Goal: Task Accomplishment & Management: Manage account settings

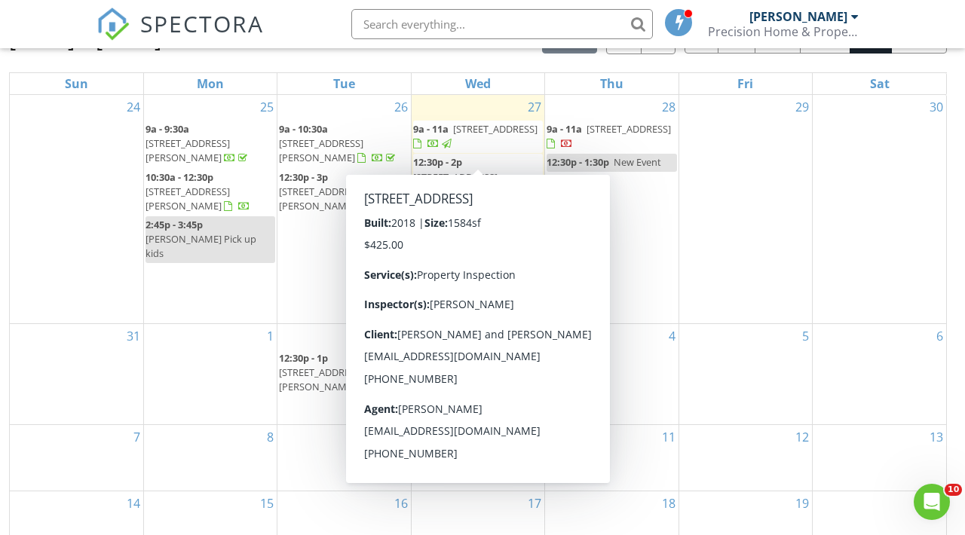
click at [471, 136] on span "26601 Otter Creek Ln, Leesburg 34748" at bounding box center [495, 129] width 84 height 14
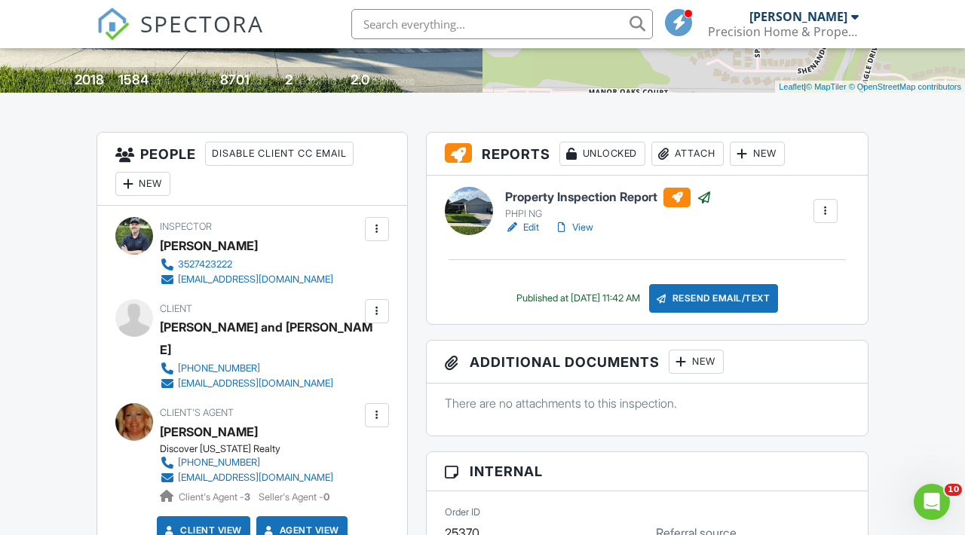
click at [534, 235] on link "Edit" at bounding box center [522, 227] width 34 height 15
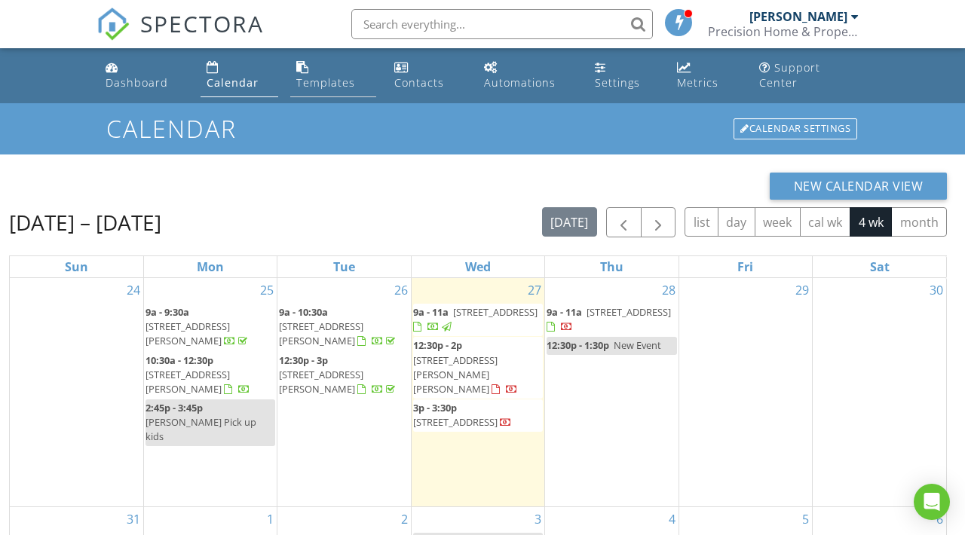
click at [313, 73] on link "Templates" at bounding box center [332, 75] width 85 height 43
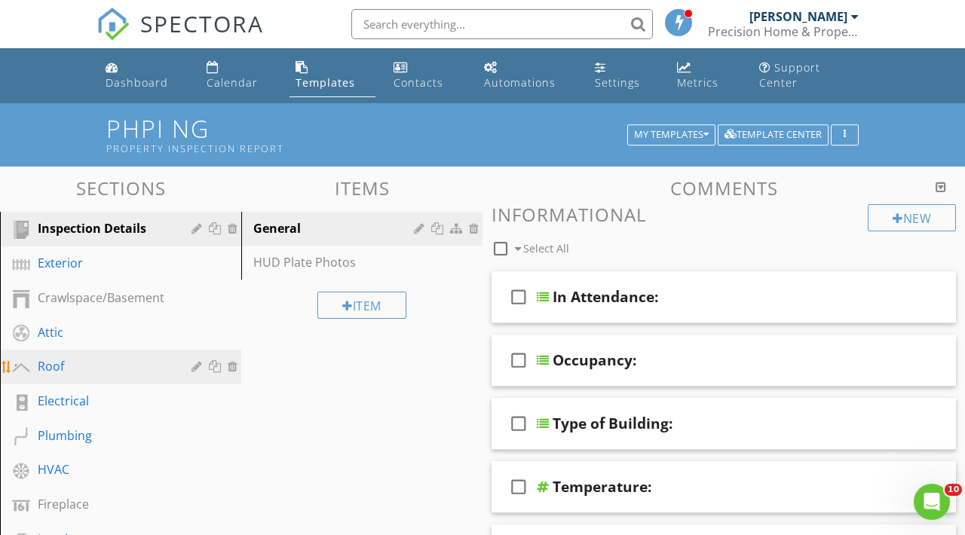
click at [66, 375] on div "Roof" at bounding box center [104, 366] width 132 height 18
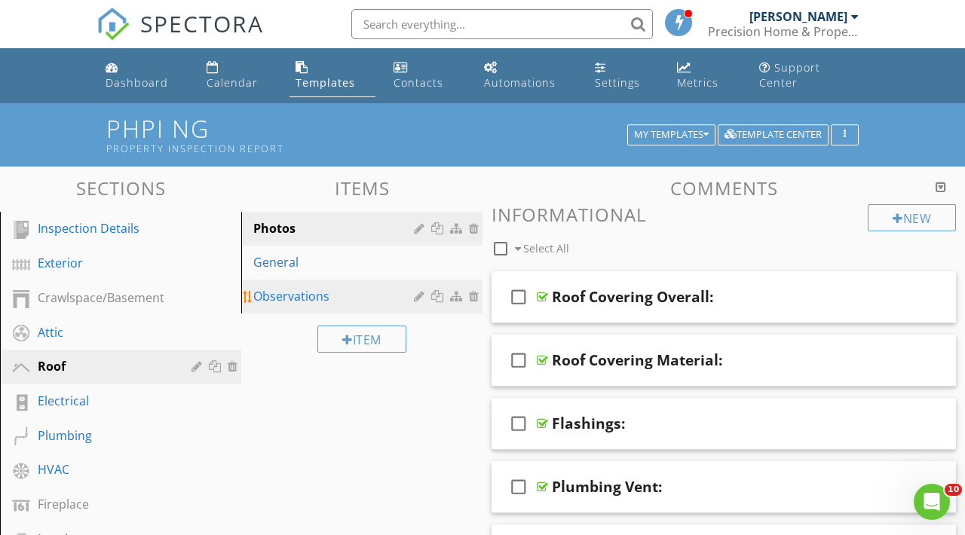
click at [293, 289] on div "Observations" at bounding box center [335, 296] width 165 height 18
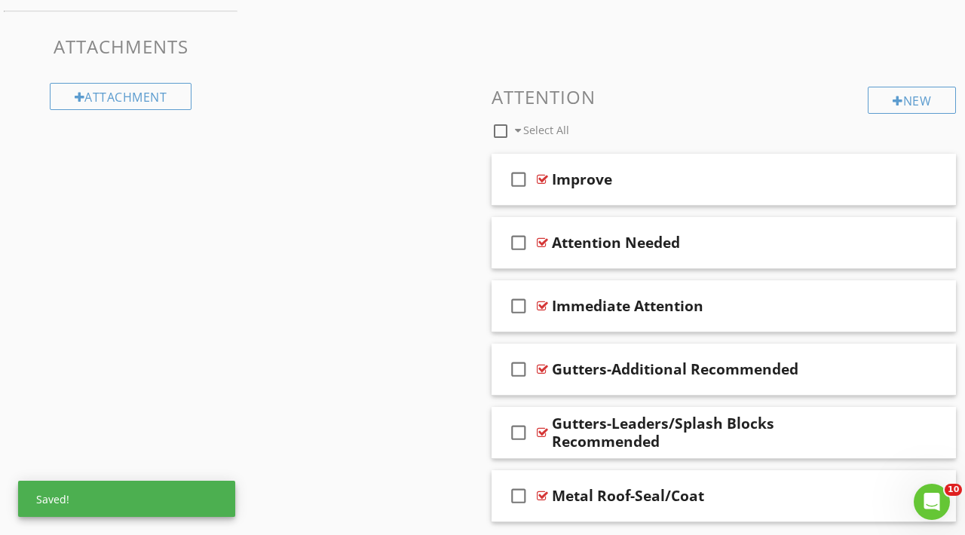
scroll to position [799, 0]
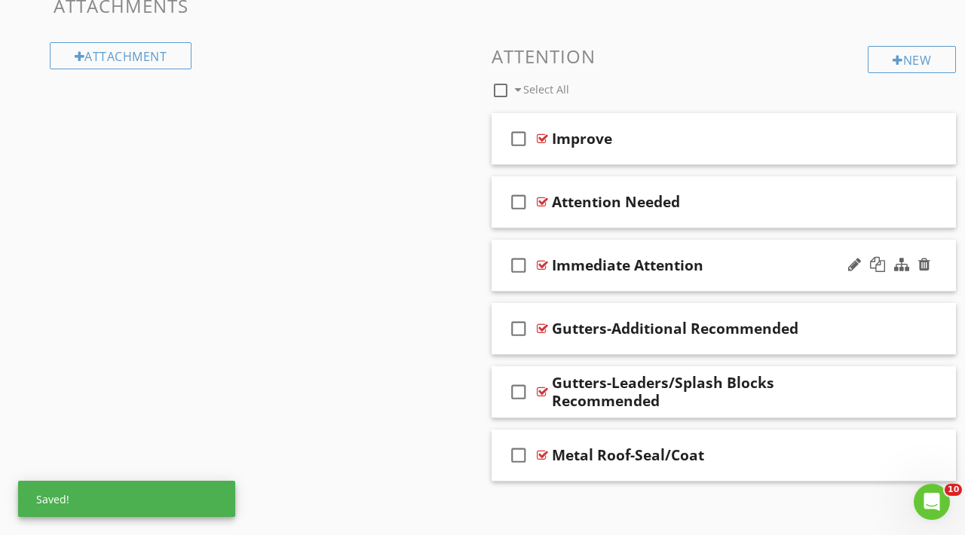
drag, startPoint x: 788, startPoint y: 309, endPoint x: 788, endPoint y: 285, distance: 24.1
click at [788, 285] on span "check_box_outline_blank Improve check_box_outline_blank Attention Needed check_…" at bounding box center [723, 297] width 464 height 368
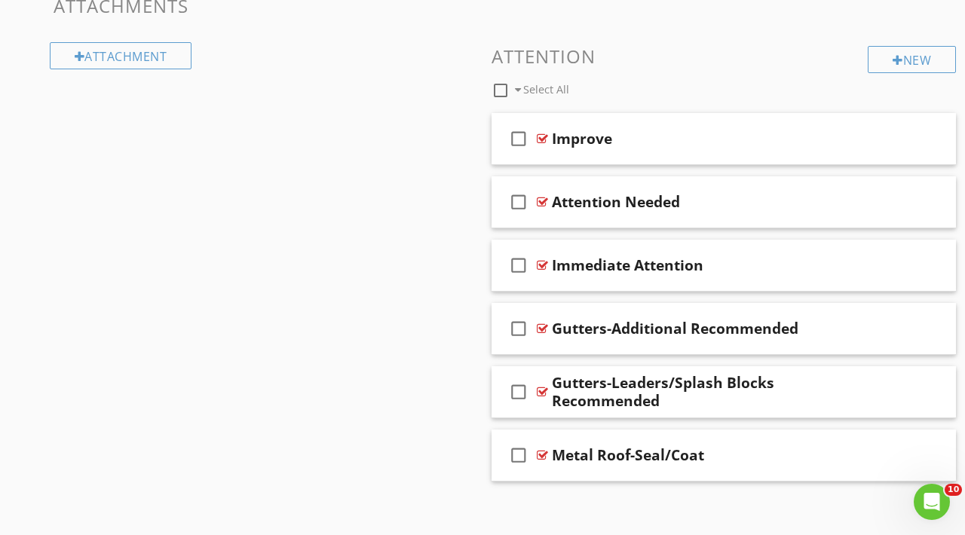
click at [760, 93] on div "check_box_outline_blank Select All" at bounding box center [679, 86] width 376 height 29
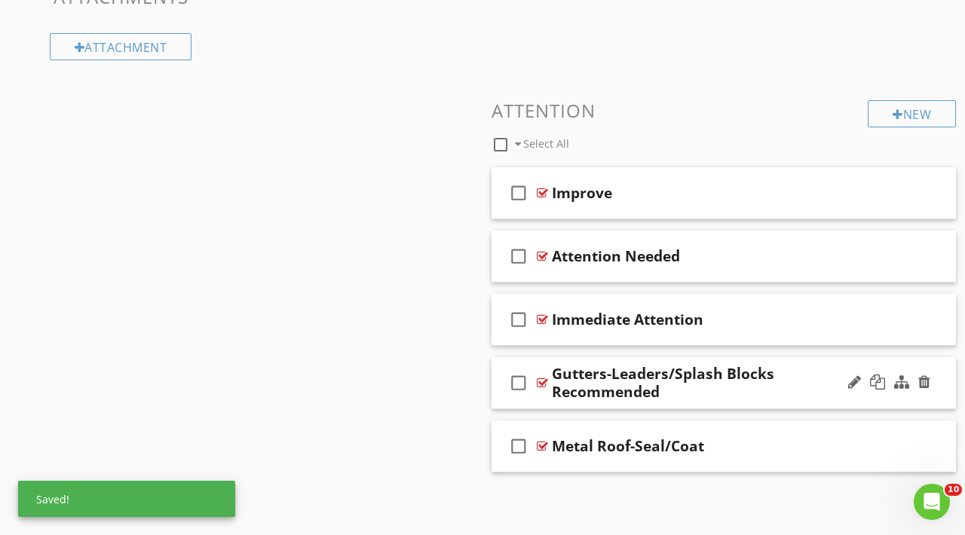
scroll to position [807, 0]
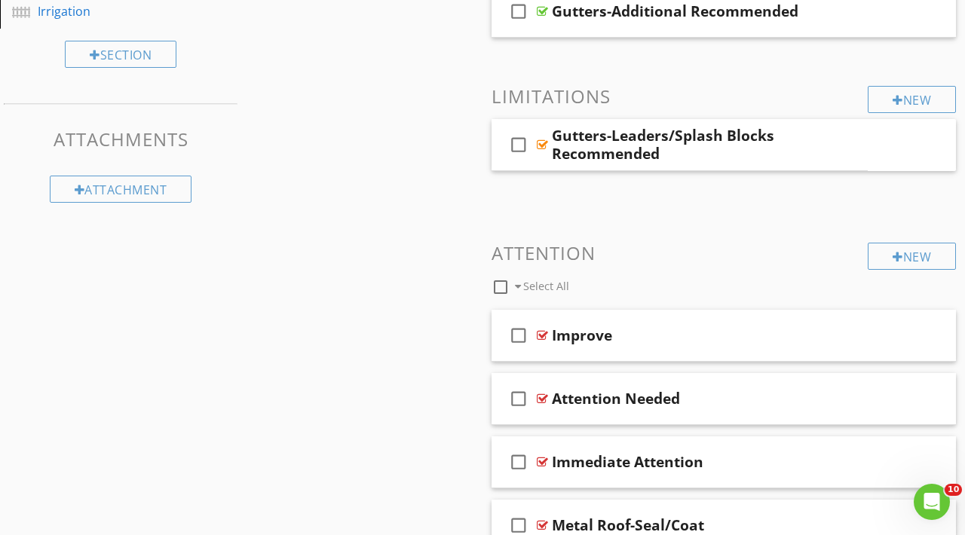
scroll to position [448, 0]
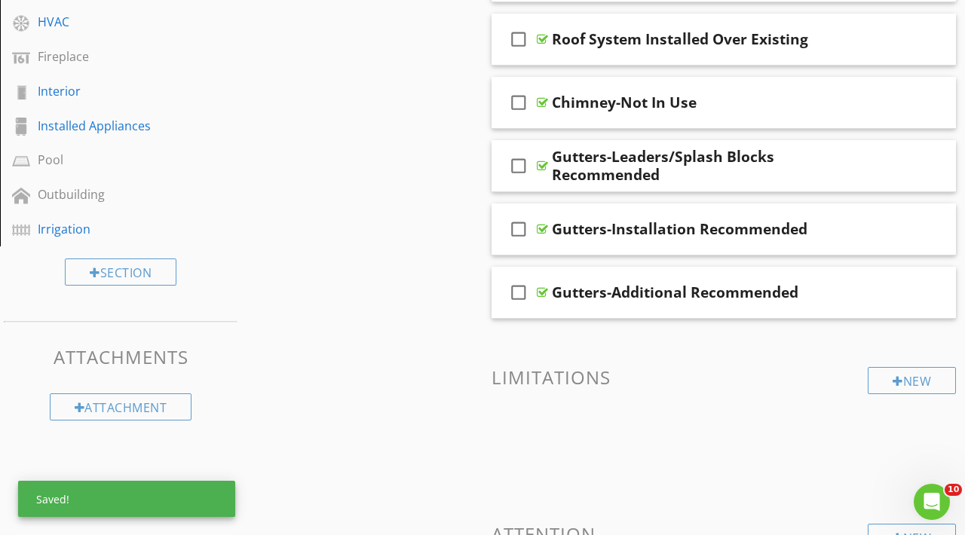
click at [440, 248] on div "Sections Inspection Details Exterior Crawlspace/Basement Attic Roof Electrical …" at bounding box center [482, 300] width 965 height 1163
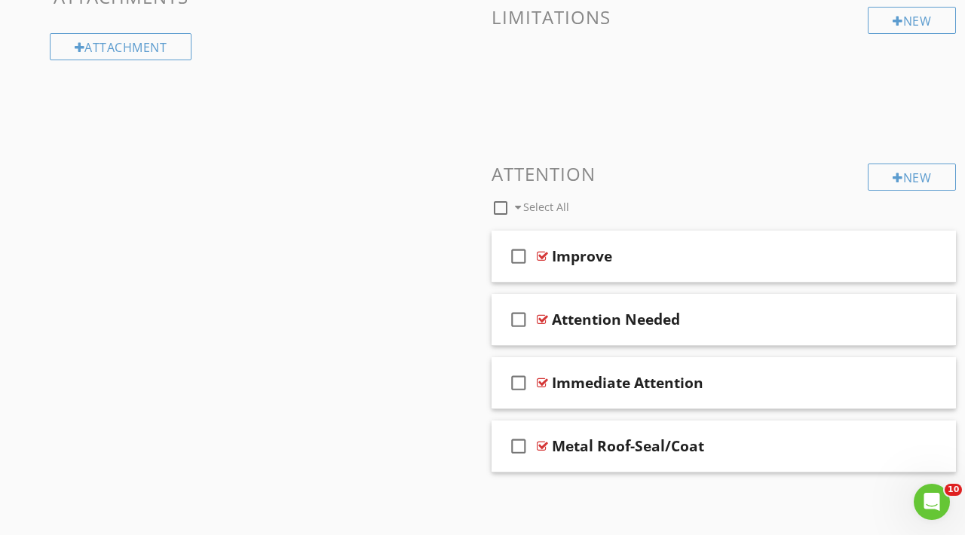
scroll to position [807, 0]
click at [671, 177] on h3 "Attention" at bounding box center [723, 174] width 464 height 20
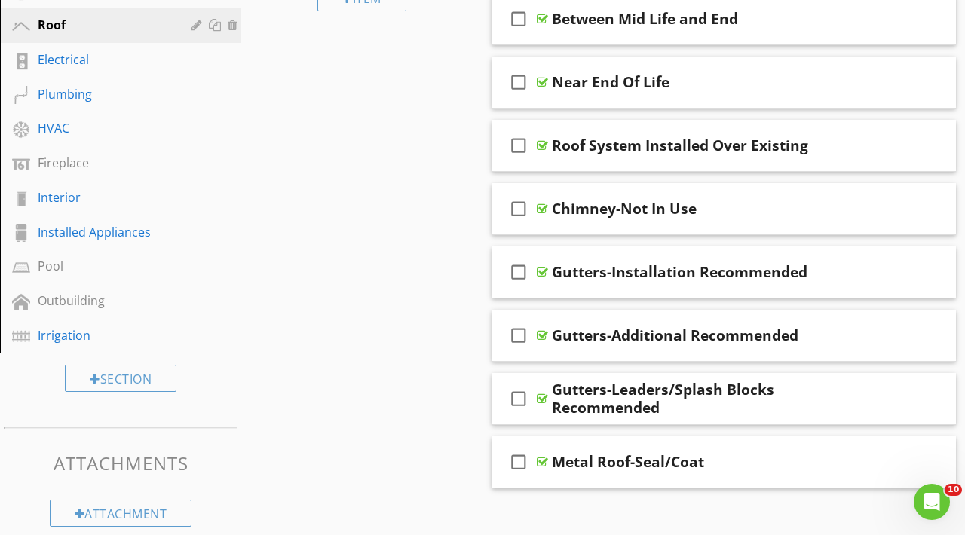
scroll to position [342, 0]
click at [421, 281] on div "Sections Inspection Details Exterior Crawlspace/Basement Attic Roof Electrical …" at bounding box center [482, 405] width 965 height 1163
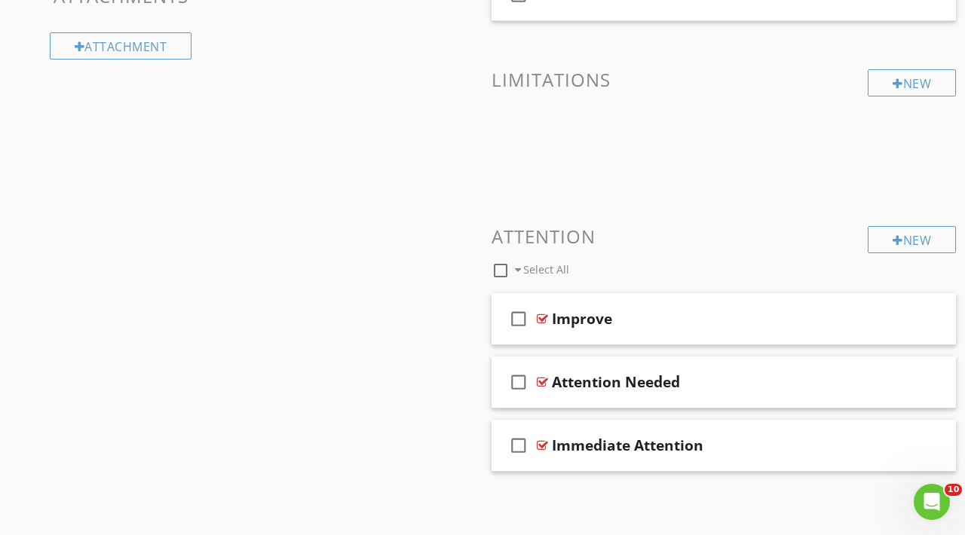
scroll to position [807, 0]
click at [675, 244] on h3 "Attention" at bounding box center [723, 238] width 464 height 20
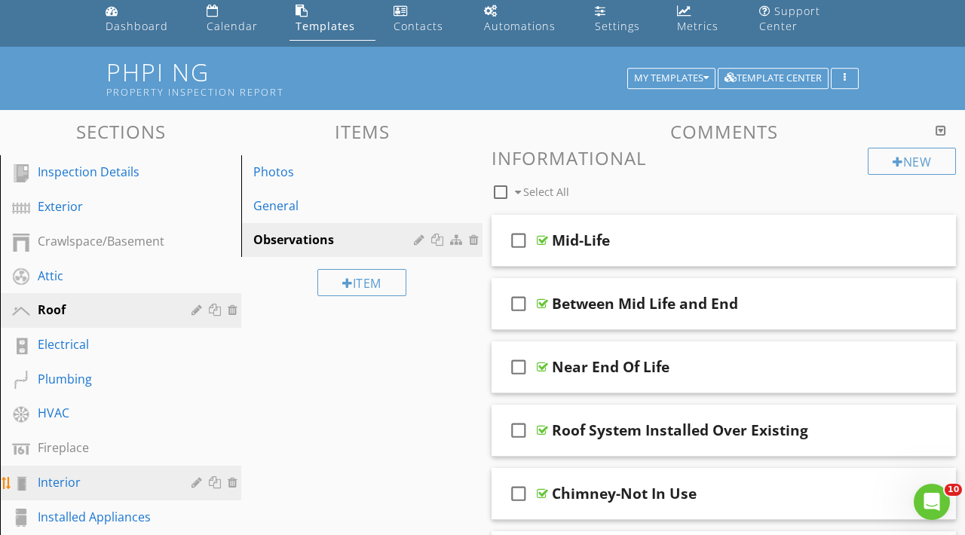
scroll to position [44, 0]
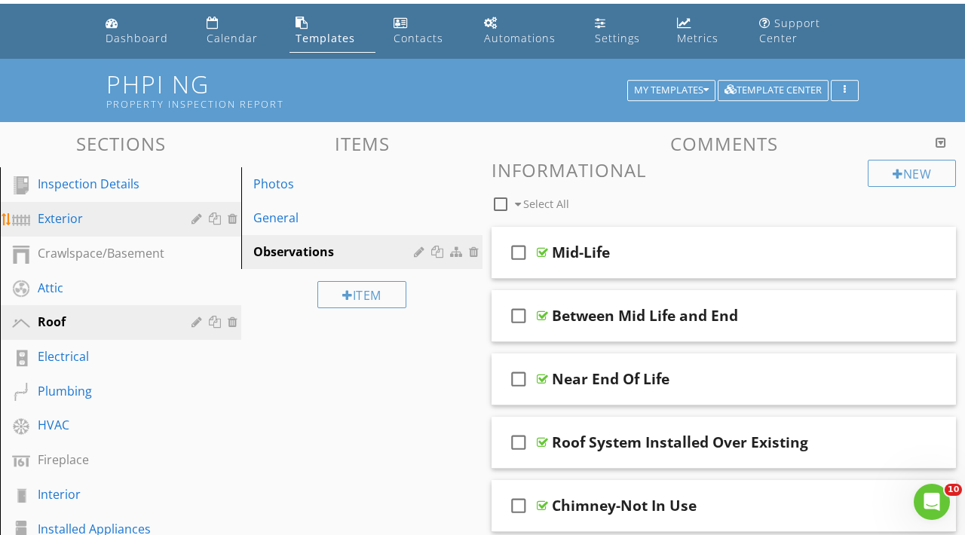
click at [78, 216] on div "Exterior" at bounding box center [104, 218] width 132 height 18
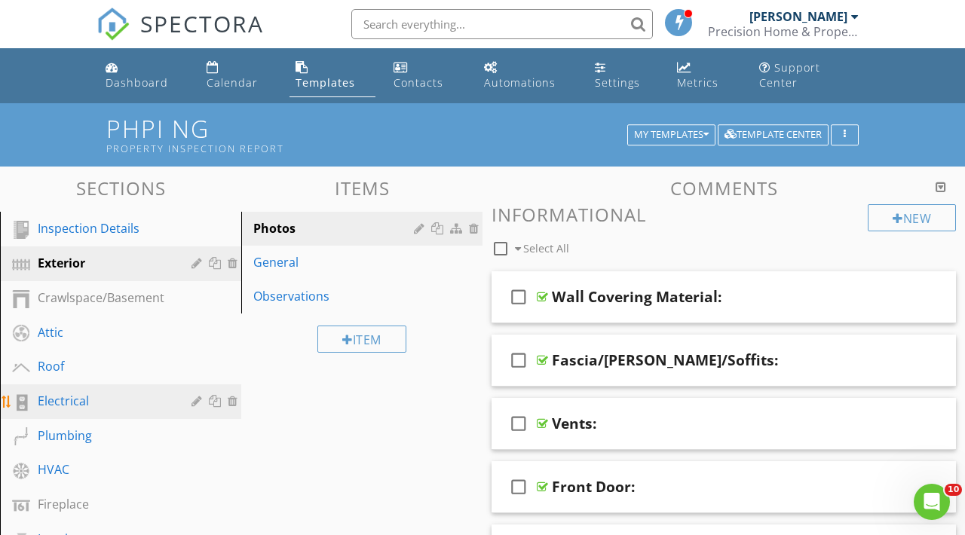
scroll to position [0, 0]
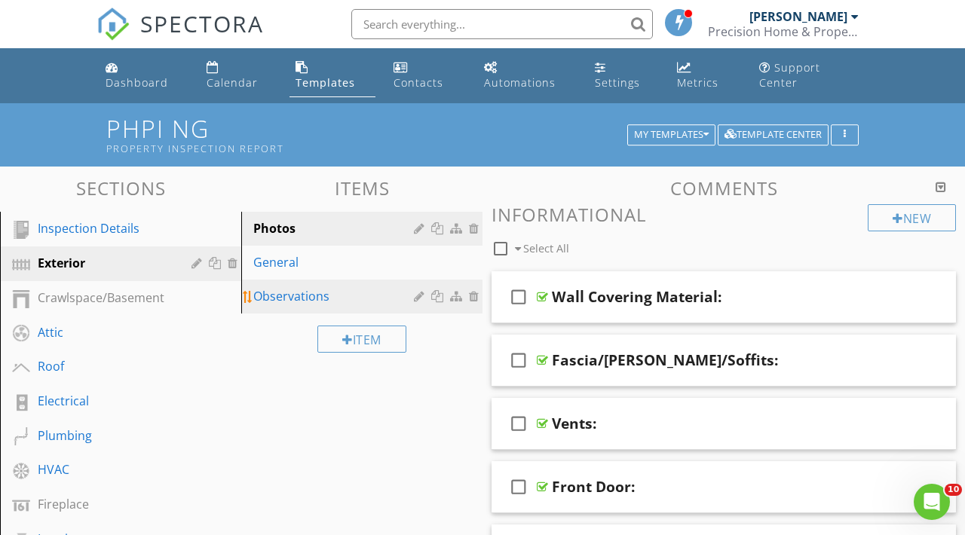
click at [374, 310] on link "Observations" at bounding box center [364, 296] width 237 height 33
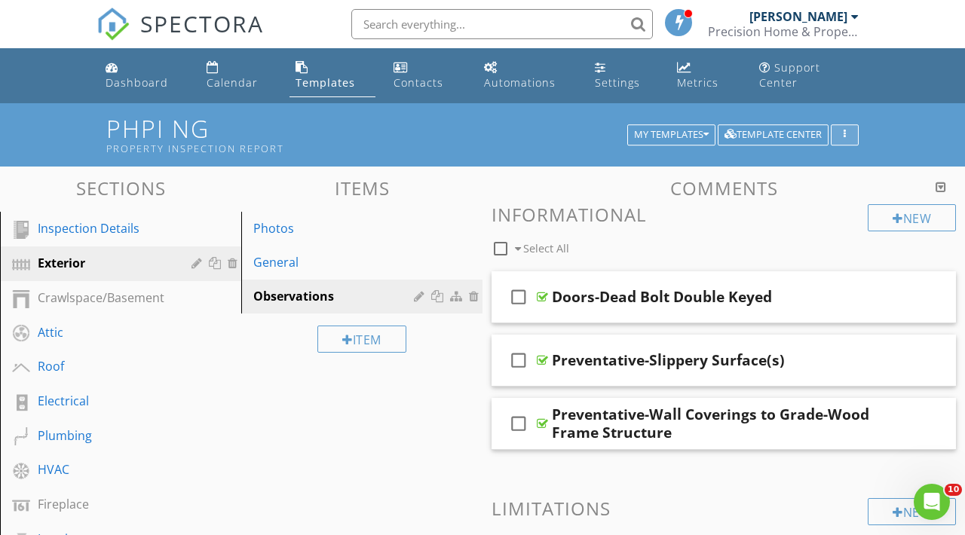
click at [850, 135] on div "button" at bounding box center [844, 135] width 14 height 11
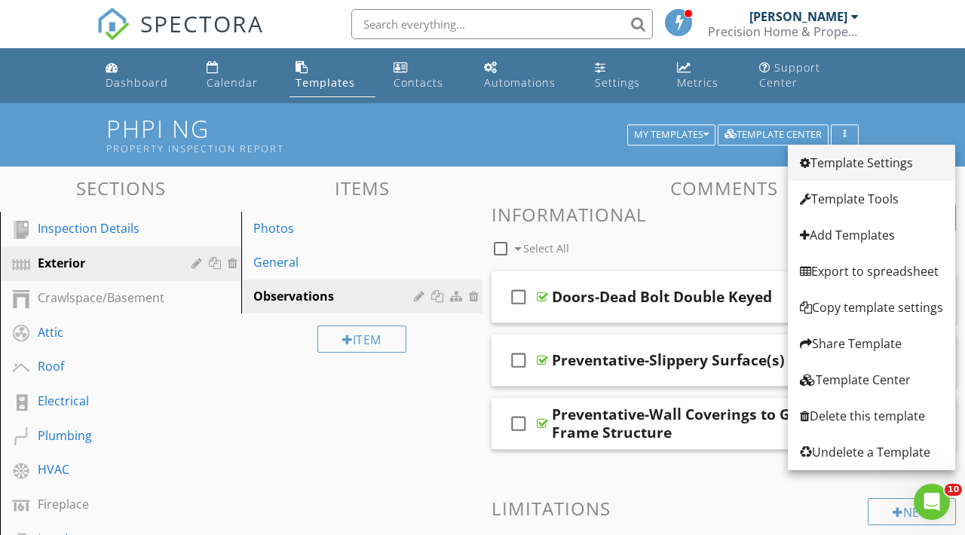
click at [847, 161] on div "Template Settings" at bounding box center [871, 163] width 143 height 18
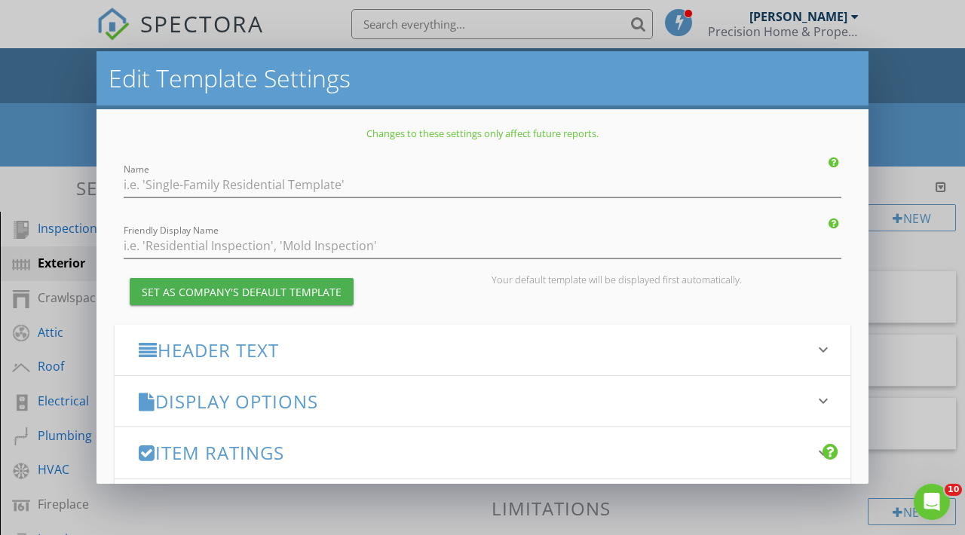
type input "PHPI NG"
type input "Property Inspection Report"
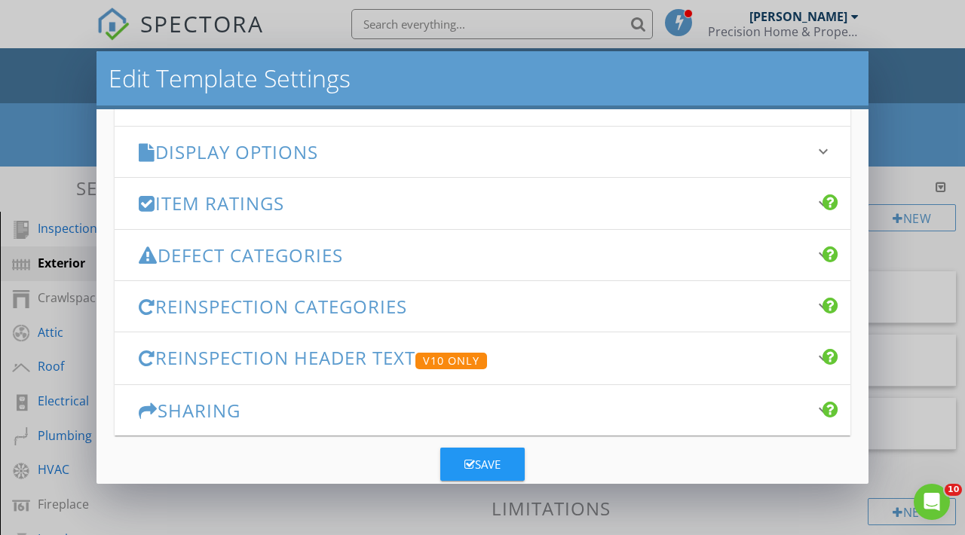
scroll to position [93, 0]
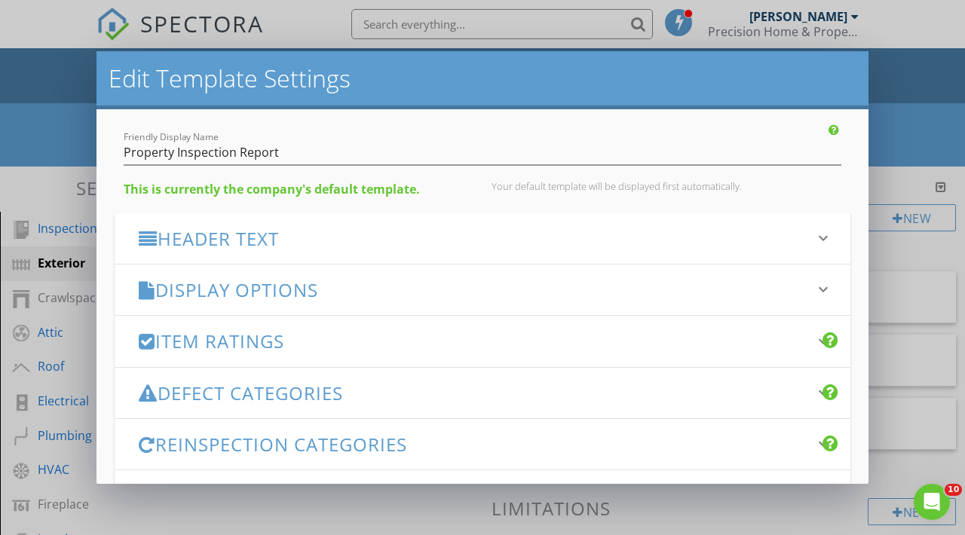
click at [246, 298] on h3 "Display Options" at bounding box center [473, 290] width 669 height 20
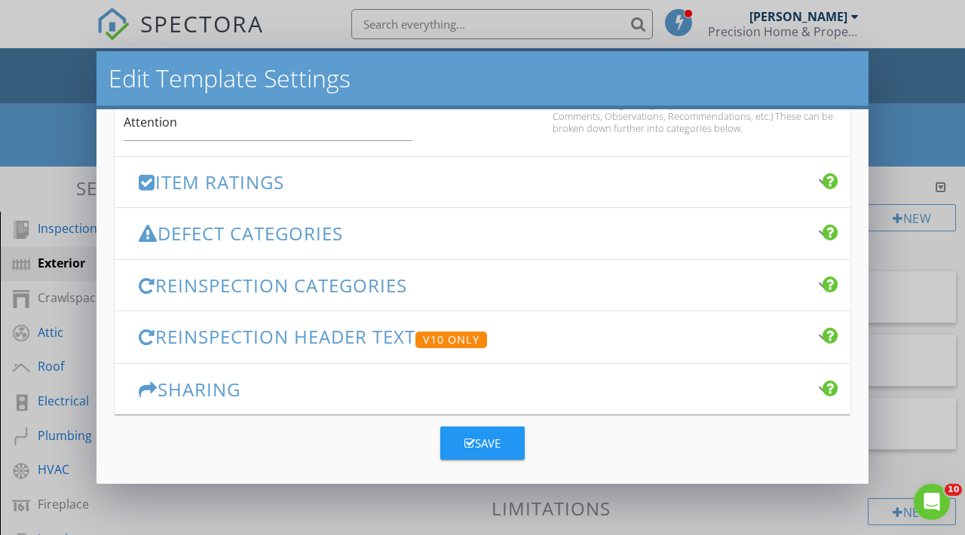
scroll to position [923, 0]
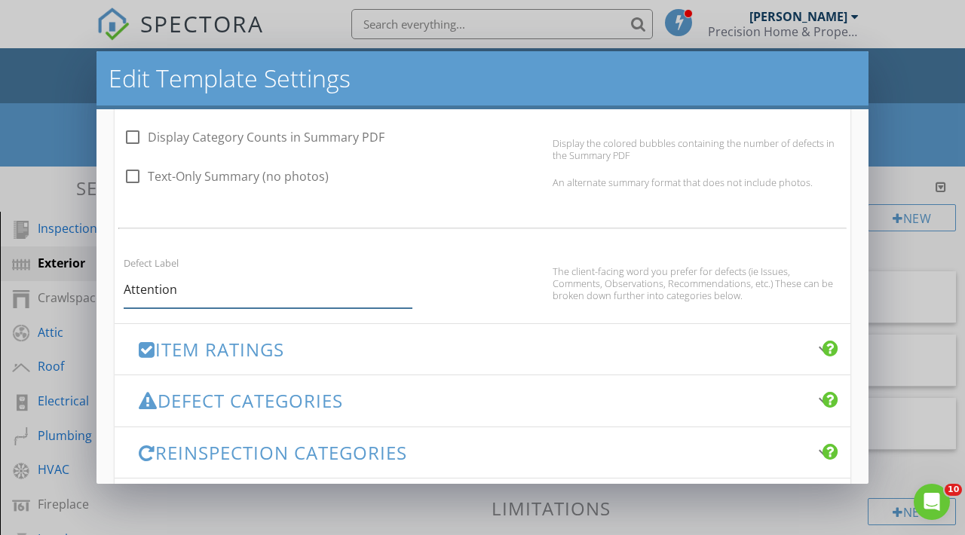
drag, startPoint x: 185, startPoint y: 296, endPoint x: 115, endPoint y: 289, distance: 69.7
click at [115, 289] on div "Defect Label Attention" at bounding box center [268, 280] width 307 height 55
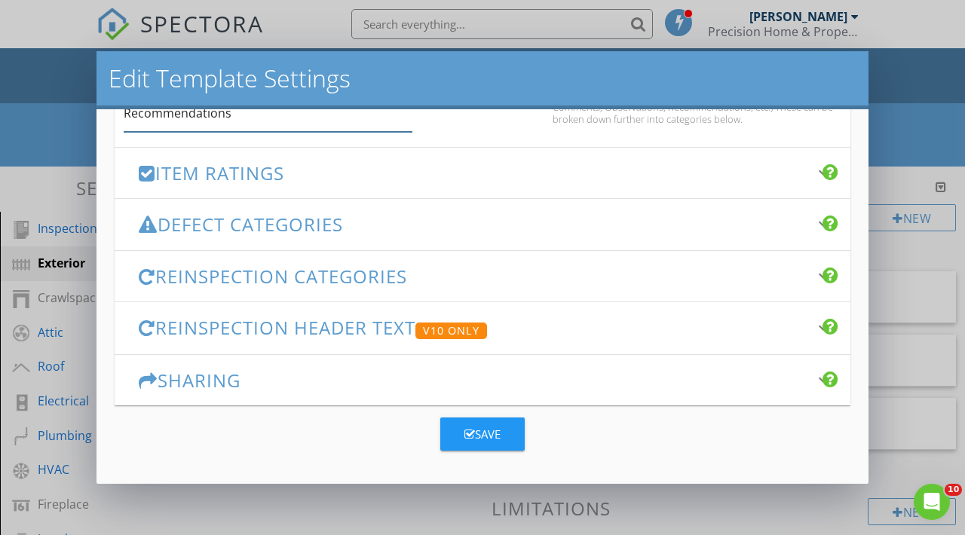
scroll to position [1098, 0]
type input "Recommendations"
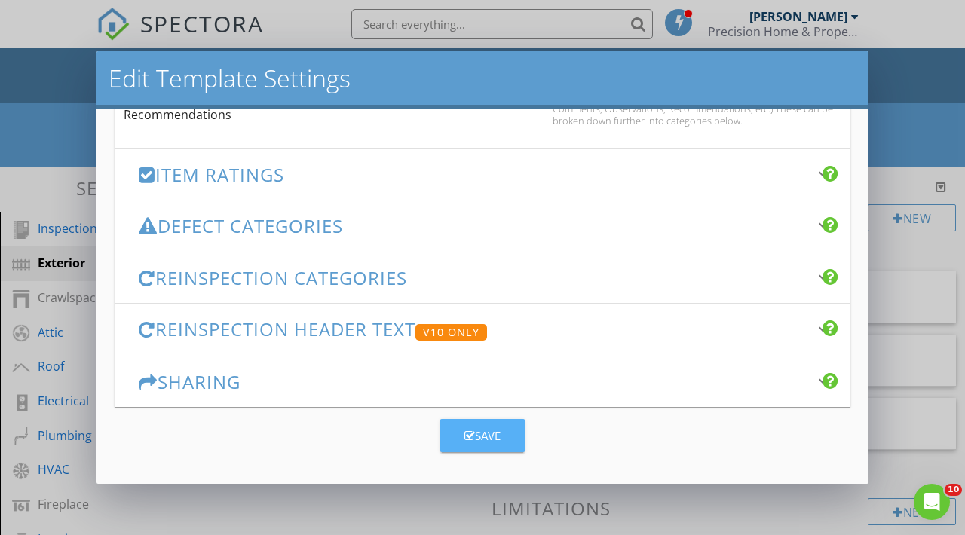
click at [449, 424] on button "Save" at bounding box center [482, 435] width 84 height 33
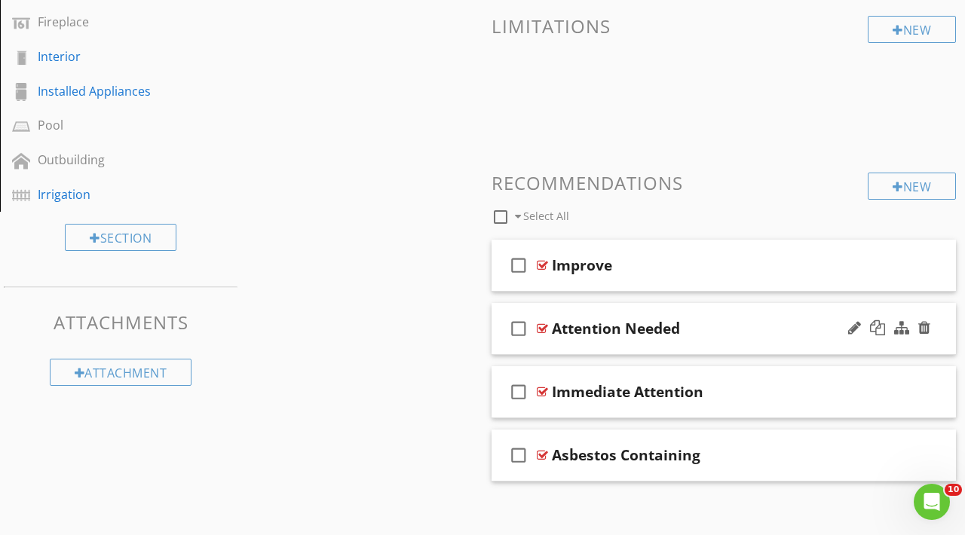
scroll to position [489, 0]
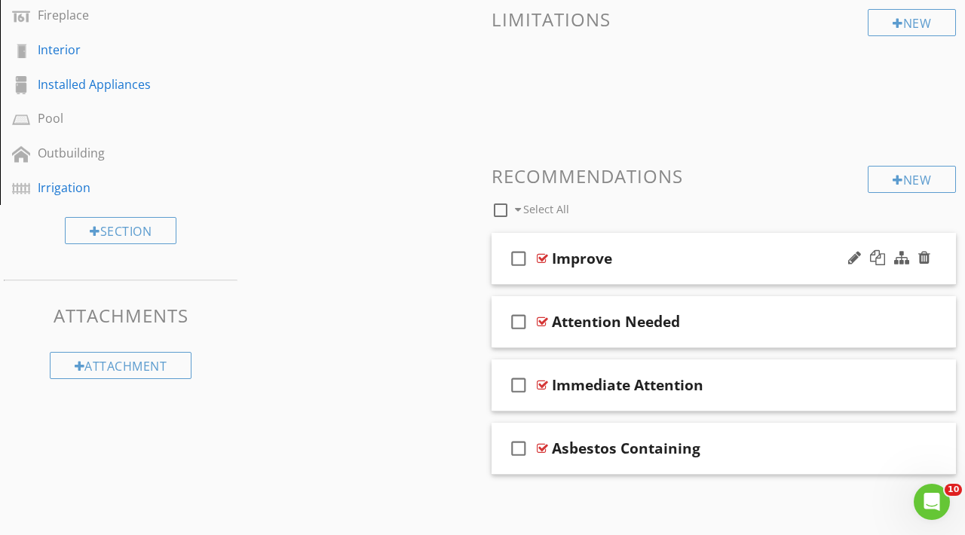
click at [581, 251] on div "Improve" at bounding box center [582, 258] width 60 height 18
click at [581, 251] on input "Improve" at bounding box center [715, 260] width 326 height 25
type input "Attention"
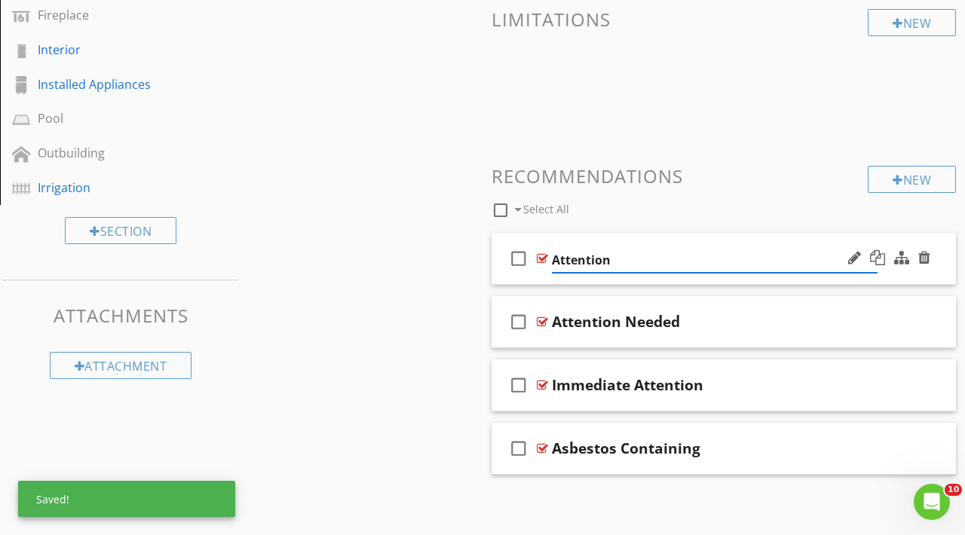
click at [592, 132] on div "New Informational check_box_outline_blank Select All check_box_outline_blank Do…" at bounding box center [723, 95] width 464 height 760
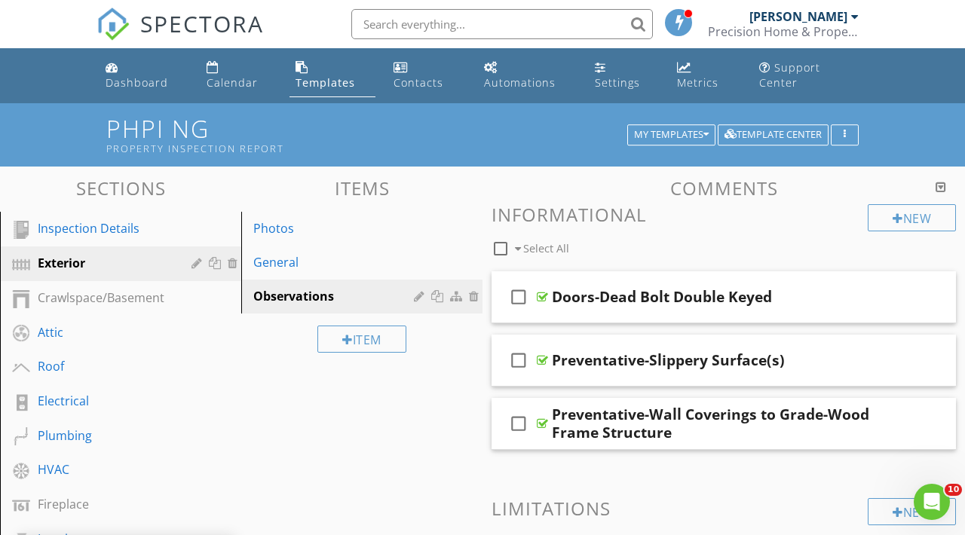
scroll to position [0, 0]
click at [848, 142] on button "button" at bounding box center [844, 134] width 28 height 21
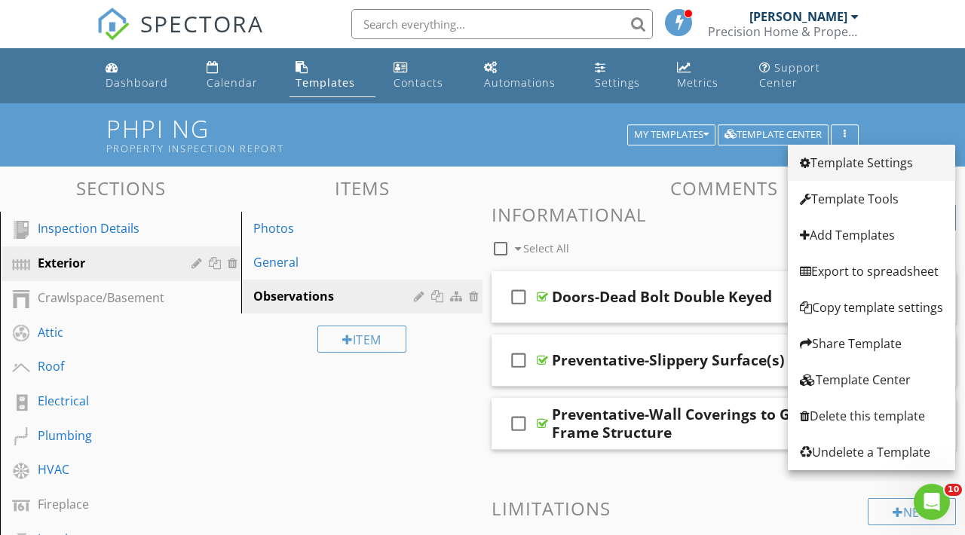
click at [850, 166] on div "Template Settings" at bounding box center [871, 163] width 143 height 18
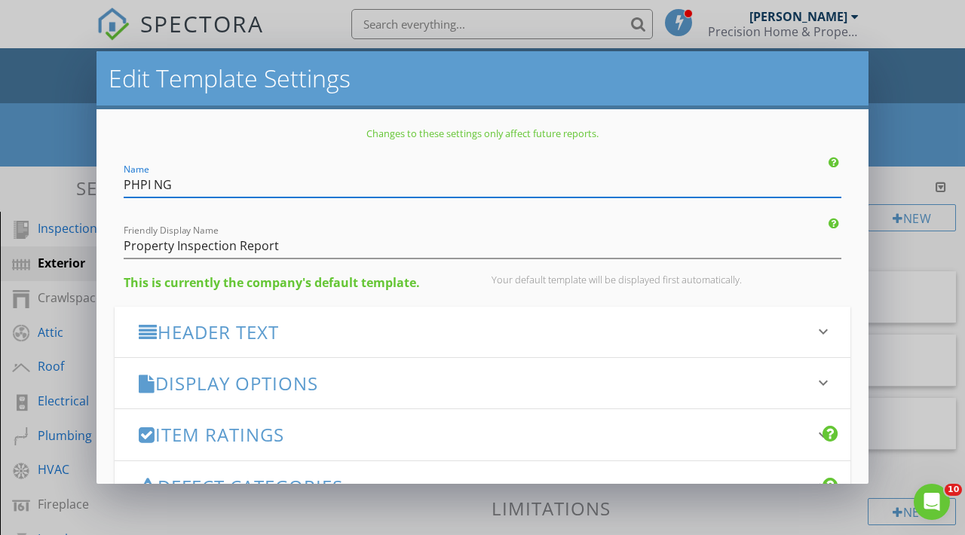
click at [481, 320] on div "Header Text keyboard_arrow_down" at bounding box center [482, 332] width 735 height 50
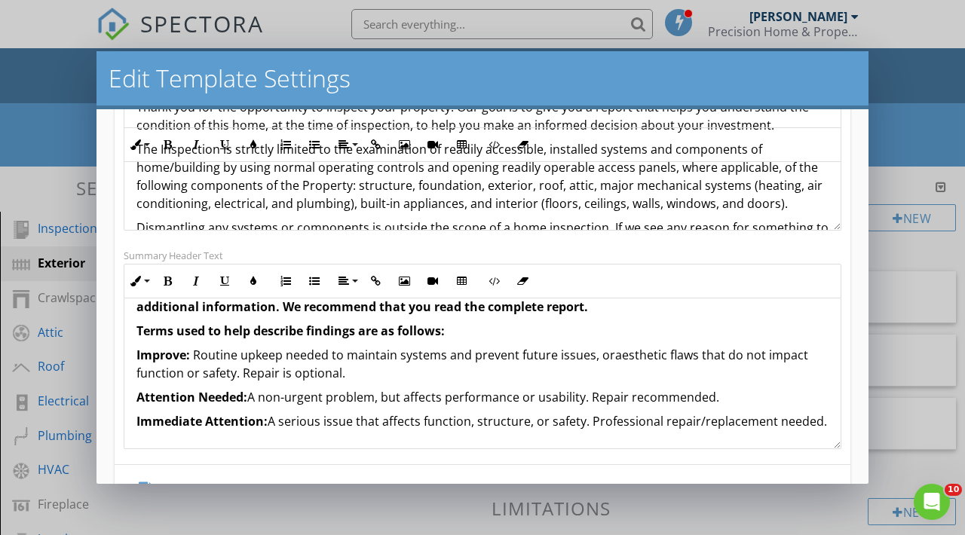
scroll to position [335, 0]
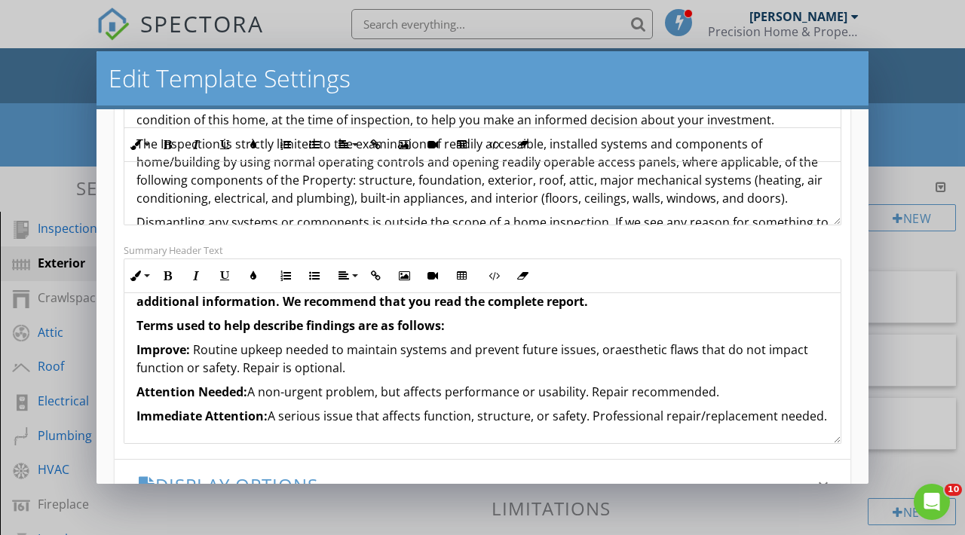
click at [149, 347] on strong "Improve:" at bounding box center [163, 349] width 54 height 17
click at [191, 353] on strong ":" at bounding box center [192, 349] width 4 height 17
drag, startPoint x: 197, startPoint y: 352, endPoint x: 139, endPoint y: 352, distance: 58.0
click at [135, 276] on icon "button" at bounding box center [135, 276] width 11 height 11
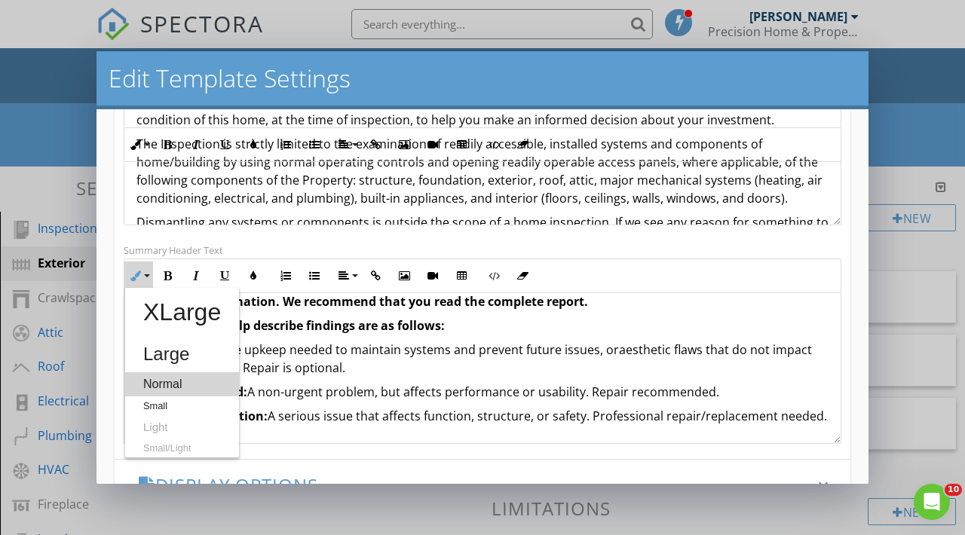
click at [158, 390] on link "Normal" at bounding box center [182, 384] width 114 height 24
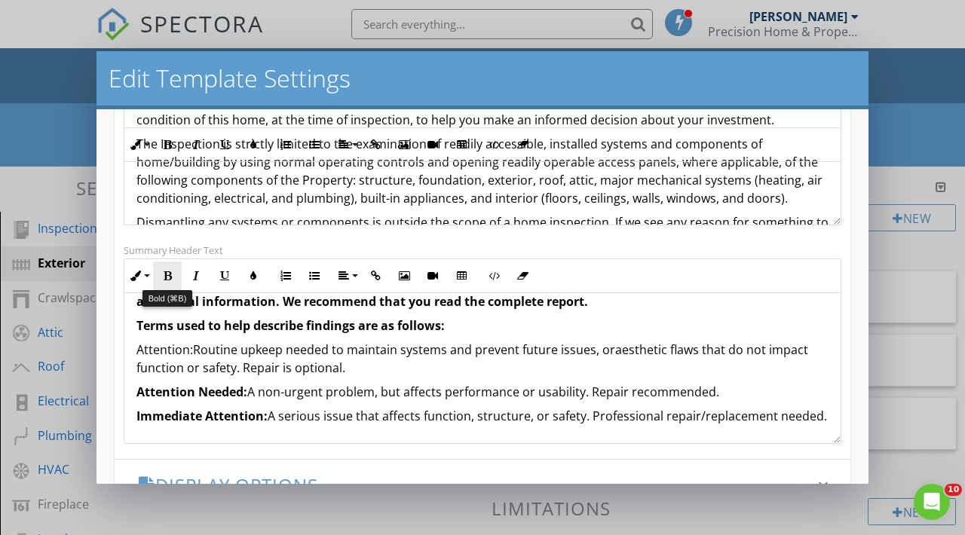
click at [175, 274] on button "Bold" at bounding box center [167, 275] width 29 height 29
click at [353, 362] on p "Attention: Routine upkeep needed to maintain systems and prevent future issues,…" at bounding box center [482, 359] width 692 height 36
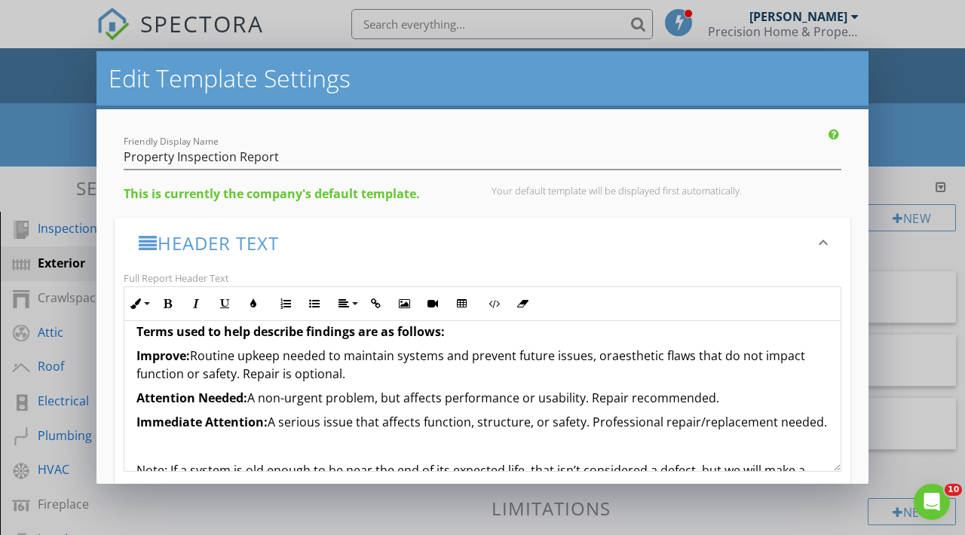
scroll to position [317, 0]
drag, startPoint x: 138, startPoint y: 359, endPoint x: 191, endPoint y: 364, distance: 53.0
click at [190, 364] on strong "Improve:" at bounding box center [163, 356] width 54 height 17
click at [151, 298] on button "Inline Style" at bounding box center [138, 303] width 29 height 29
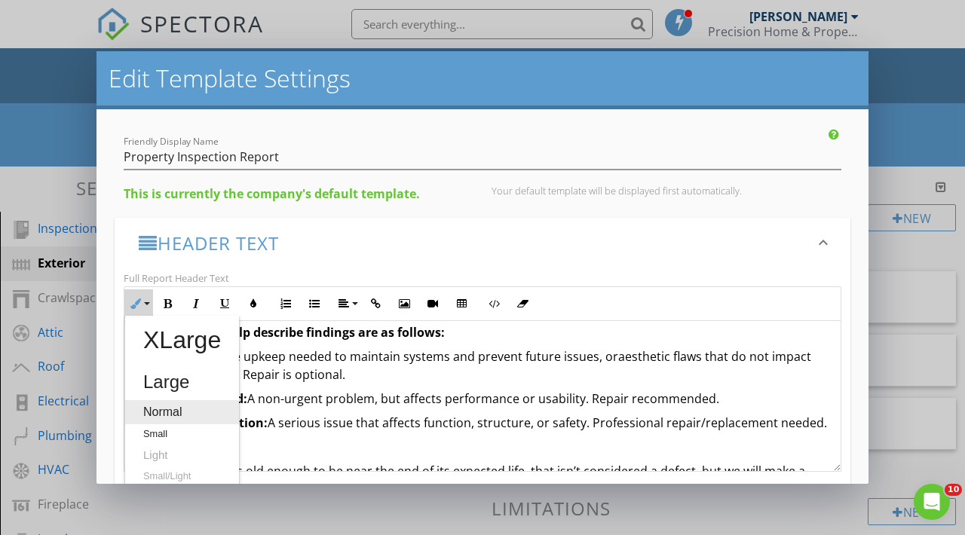
click at [152, 411] on link "Normal" at bounding box center [182, 412] width 114 height 24
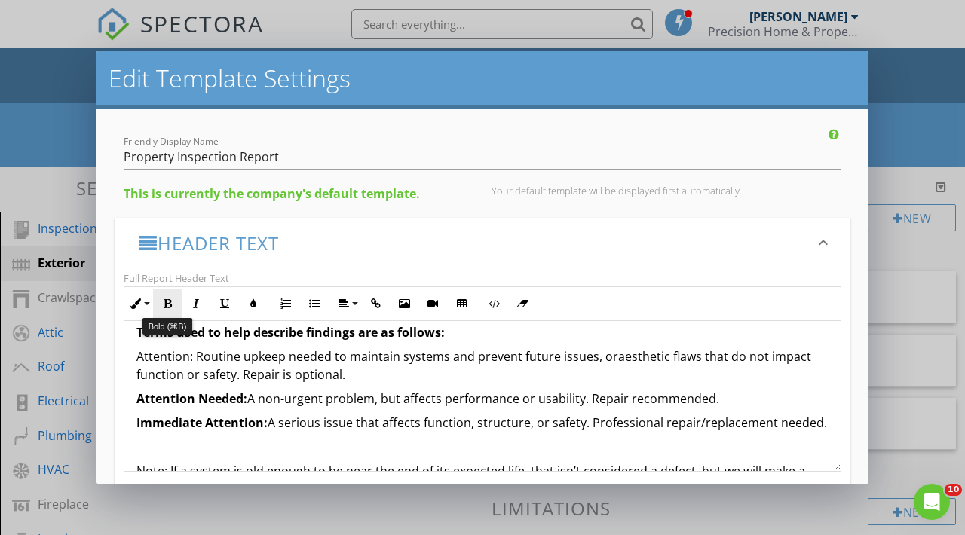
click at [169, 302] on icon "button" at bounding box center [167, 303] width 11 height 11
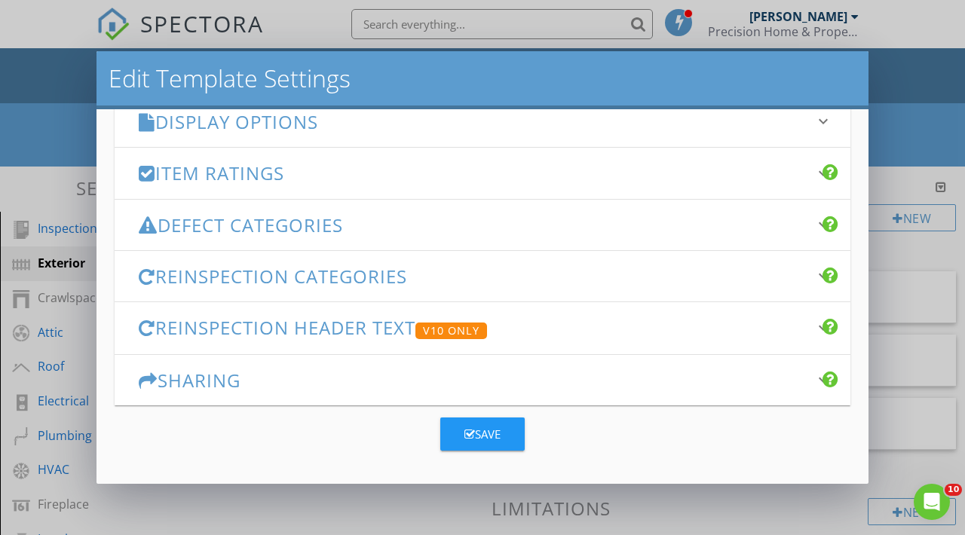
scroll to position [698, 0]
click at [509, 434] on button "Save" at bounding box center [482, 434] width 84 height 33
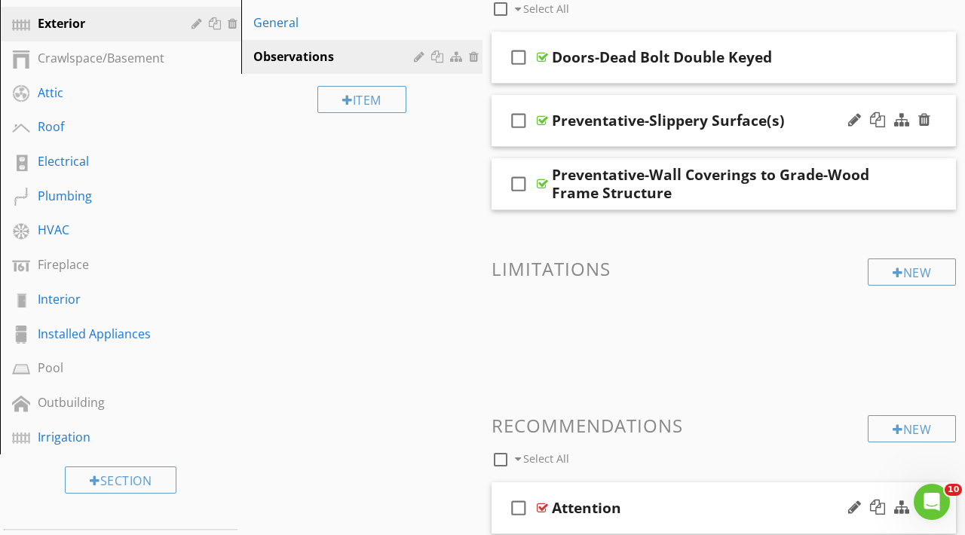
scroll to position [159, 0]
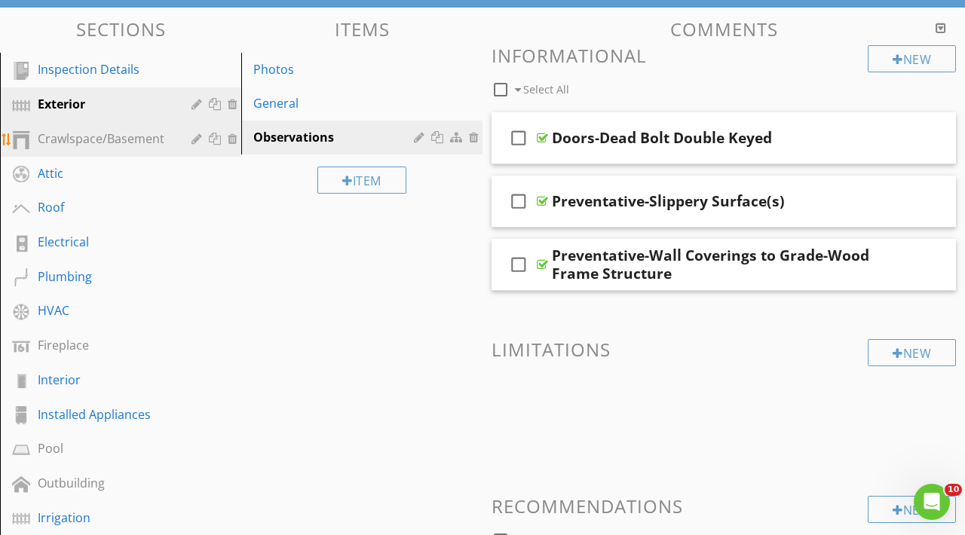
click at [145, 144] on div "Crawlspace/Basement" at bounding box center [104, 139] width 132 height 18
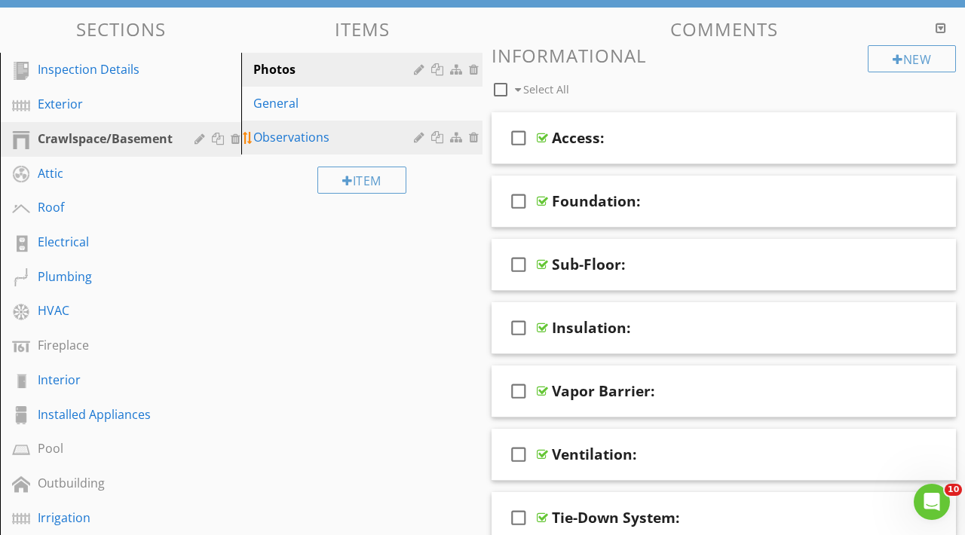
click at [292, 137] on div "Observations" at bounding box center [335, 137] width 165 height 18
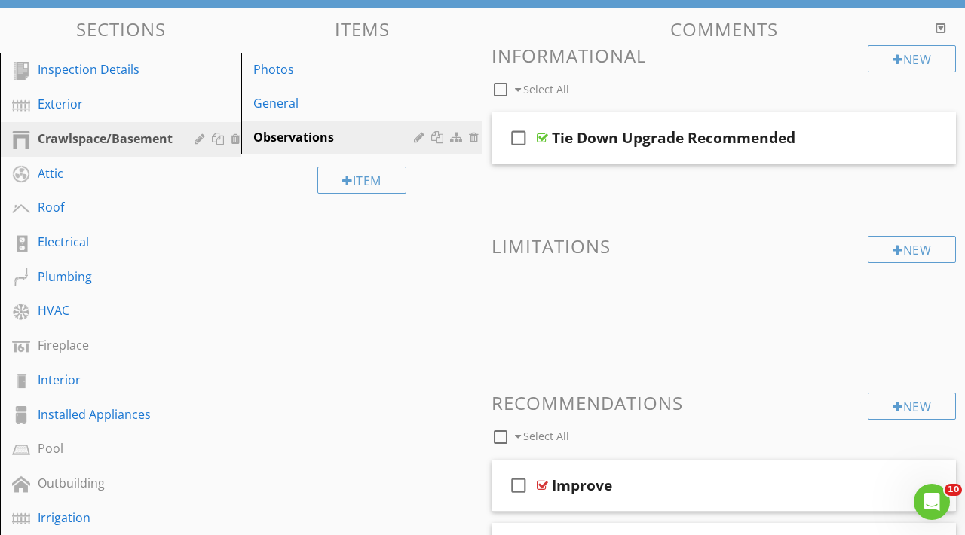
scroll to position [310, 0]
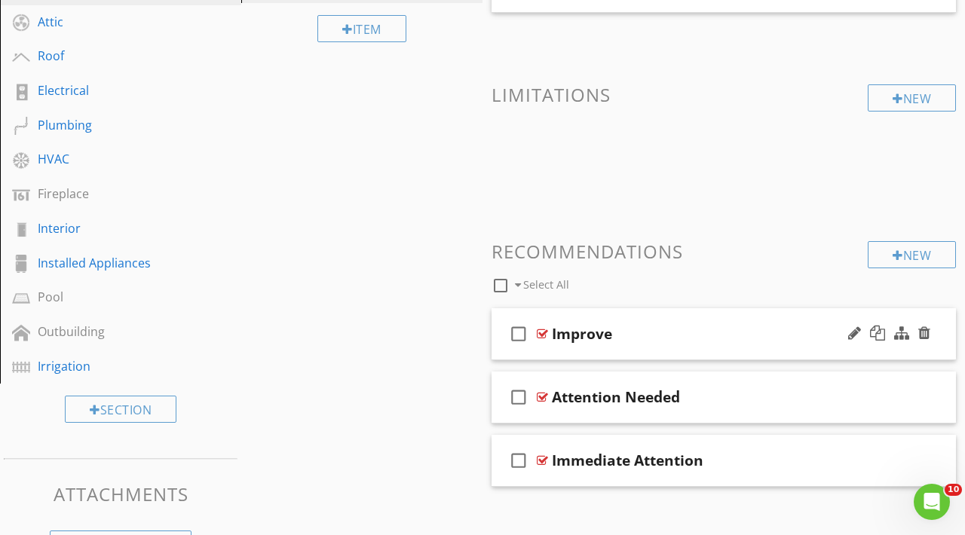
click at [573, 336] on div "Improve" at bounding box center [582, 334] width 60 height 18
paste input "Attention"
type input "Attention"
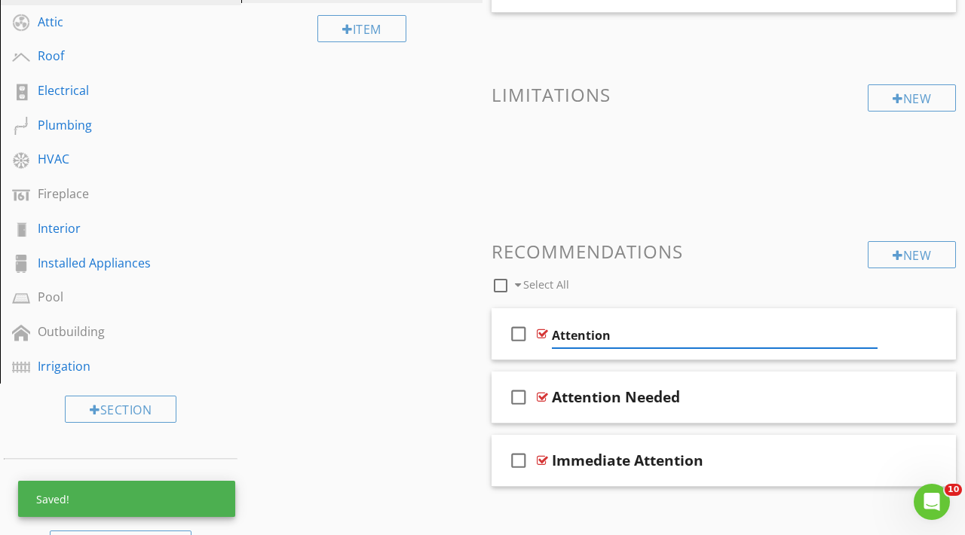
click at [556, 195] on div "New Informational check_box_outline_blank Select All check_box_outline_blank Ti…" at bounding box center [723, 190] width 464 height 593
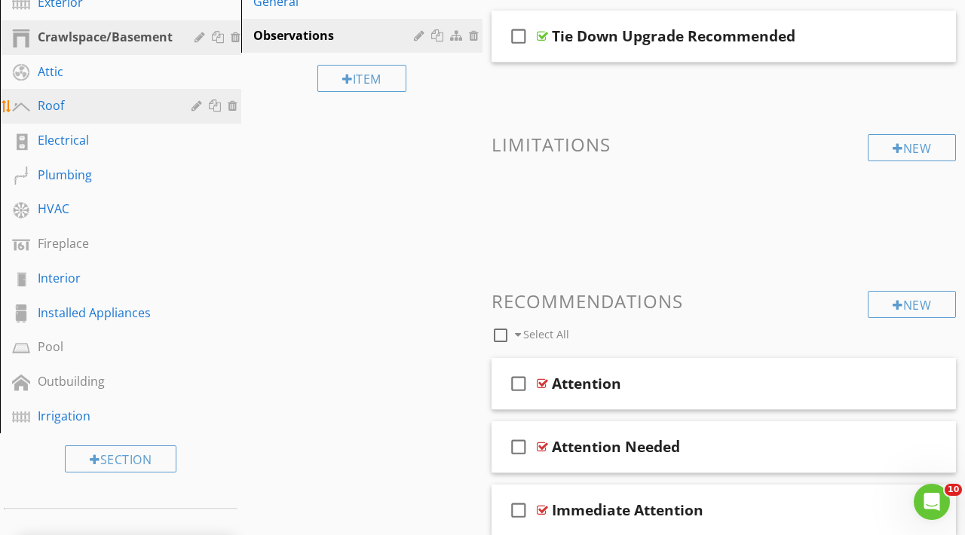
scroll to position [234, 0]
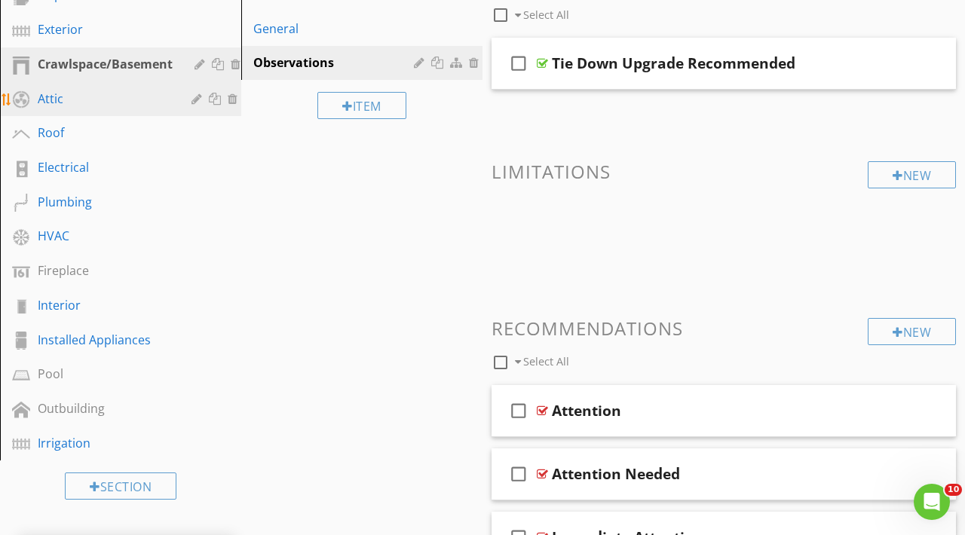
click at [63, 94] on div "Attic" at bounding box center [104, 99] width 132 height 18
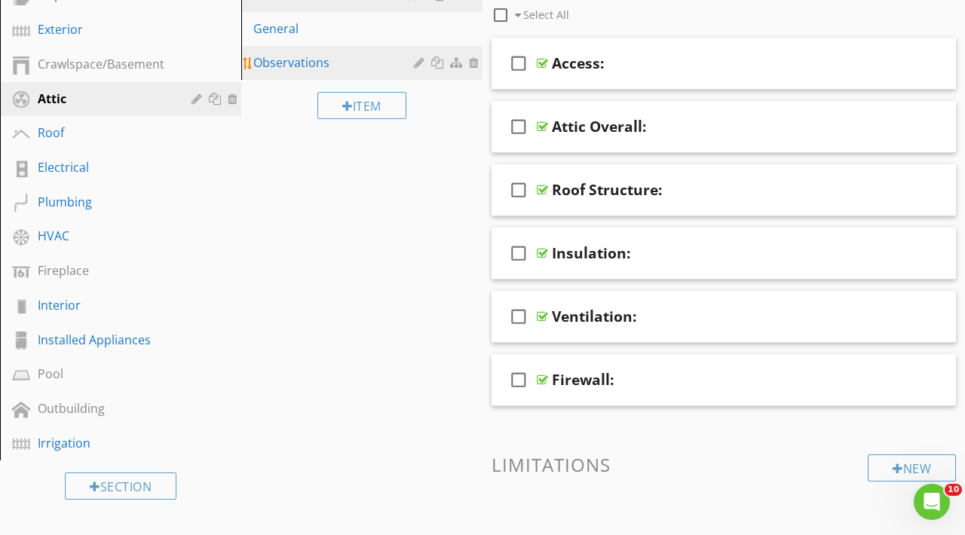
click at [310, 63] on div "Observations" at bounding box center [335, 63] width 165 height 18
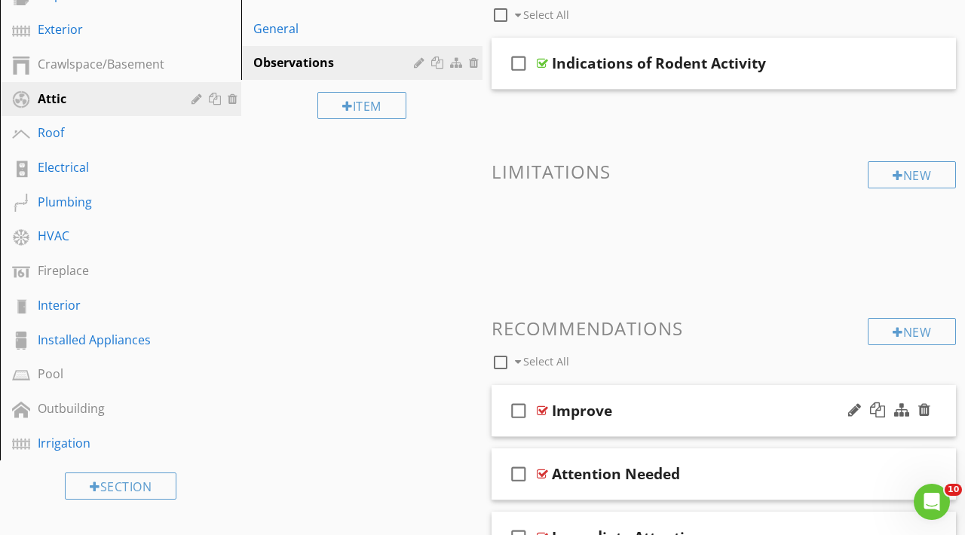
click at [585, 414] on div "Improve" at bounding box center [582, 411] width 60 height 18
paste input "Attention"
type input "Attention"
click at [641, 288] on div "New Informational check_box_outline_blank Select All check_box_outline_blank In…" at bounding box center [723, 267] width 464 height 593
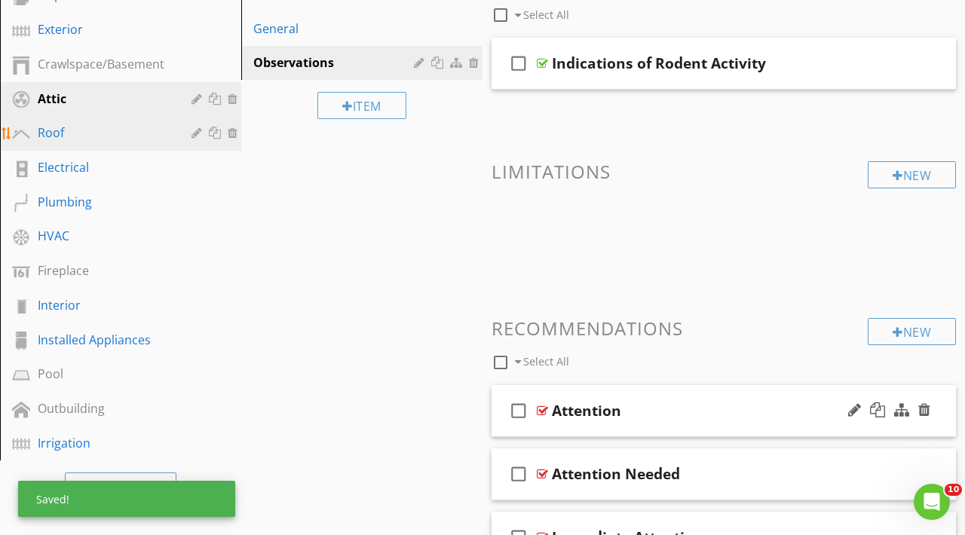
click at [81, 133] on div "Roof" at bounding box center [104, 133] width 132 height 18
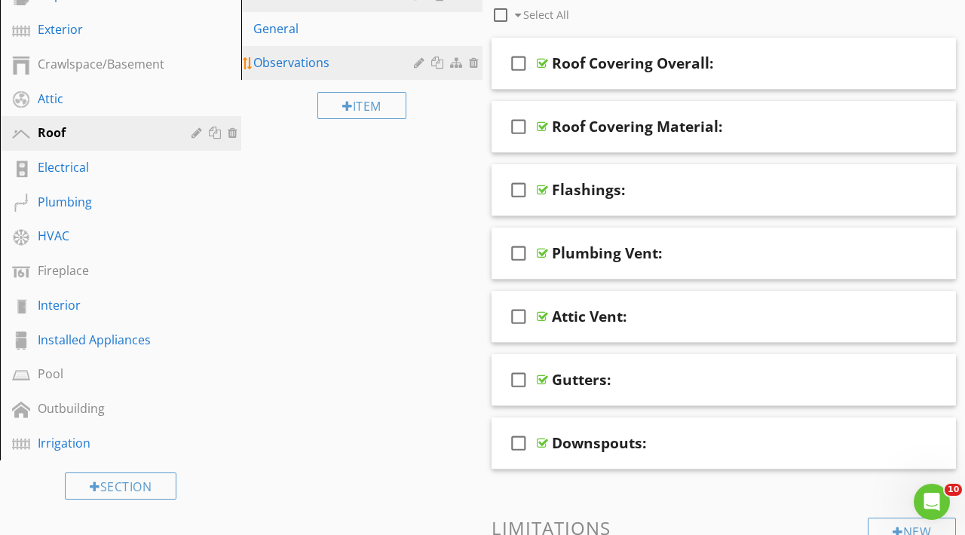
click at [296, 67] on div "Observations" at bounding box center [335, 63] width 165 height 18
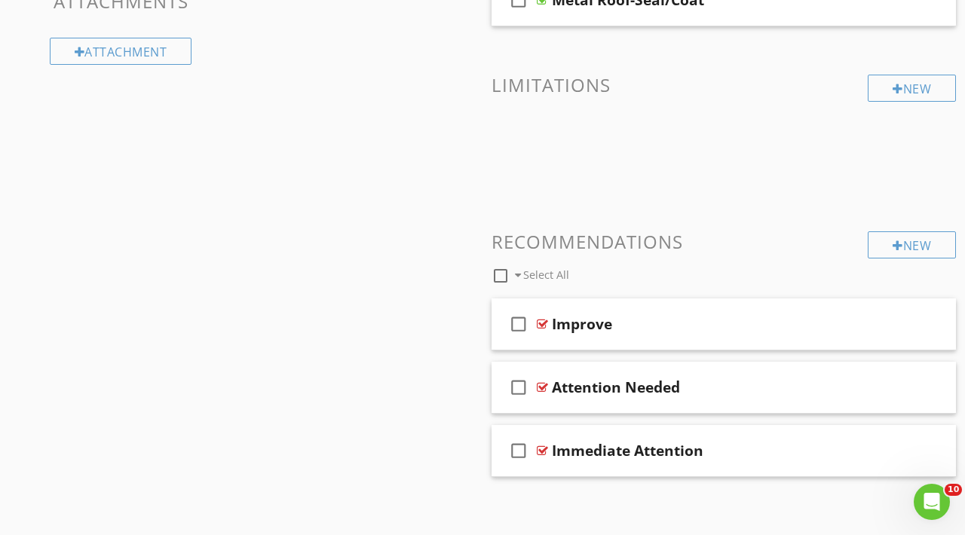
scroll to position [806, 0]
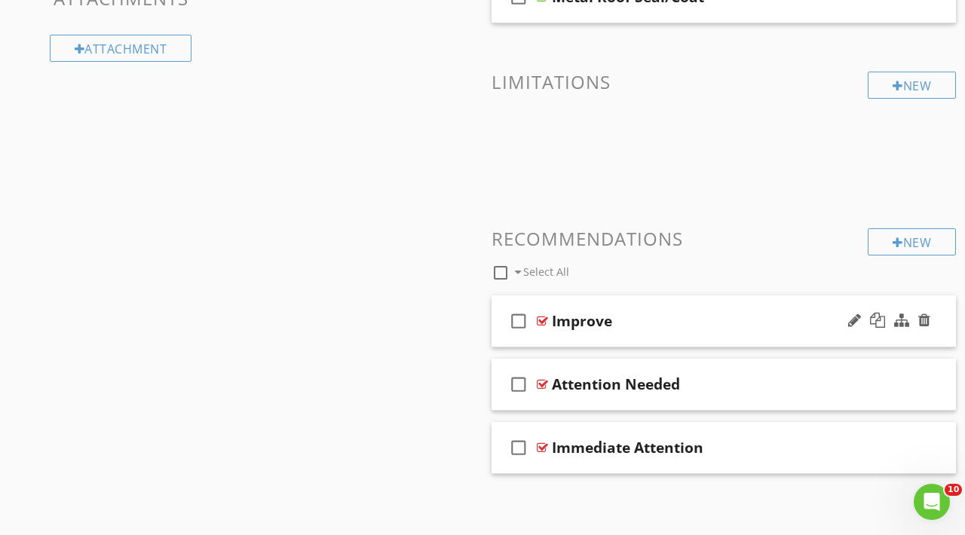
click at [573, 318] on div "Improve" at bounding box center [582, 321] width 60 height 18
paste input "Attention"
type input "Attention"
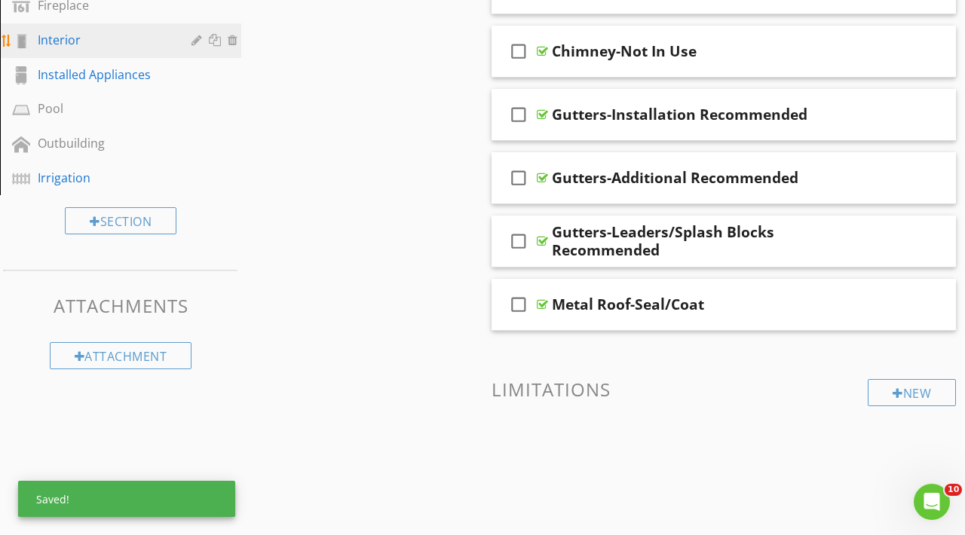
scroll to position [222, 0]
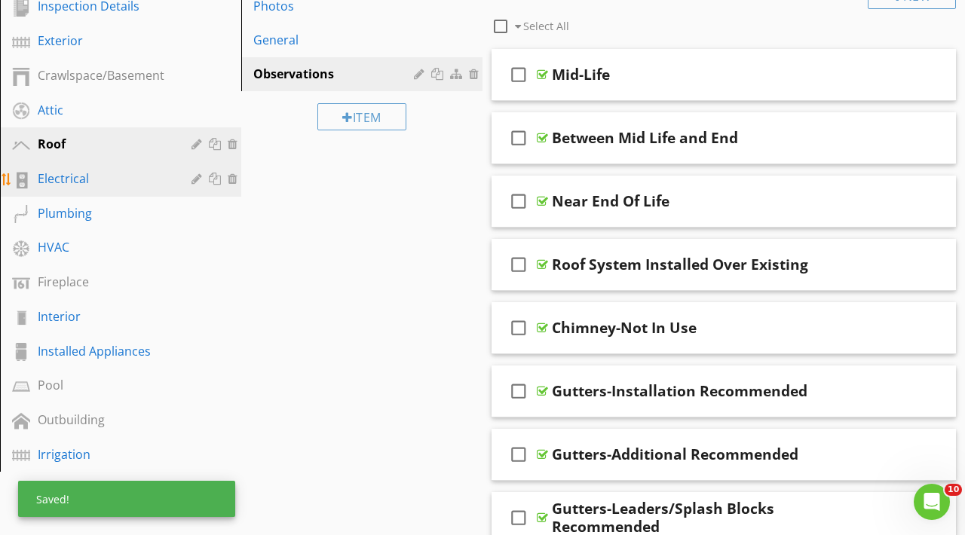
click at [53, 170] on div "Electrical" at bounding box center [104, 179] width 132 height 18
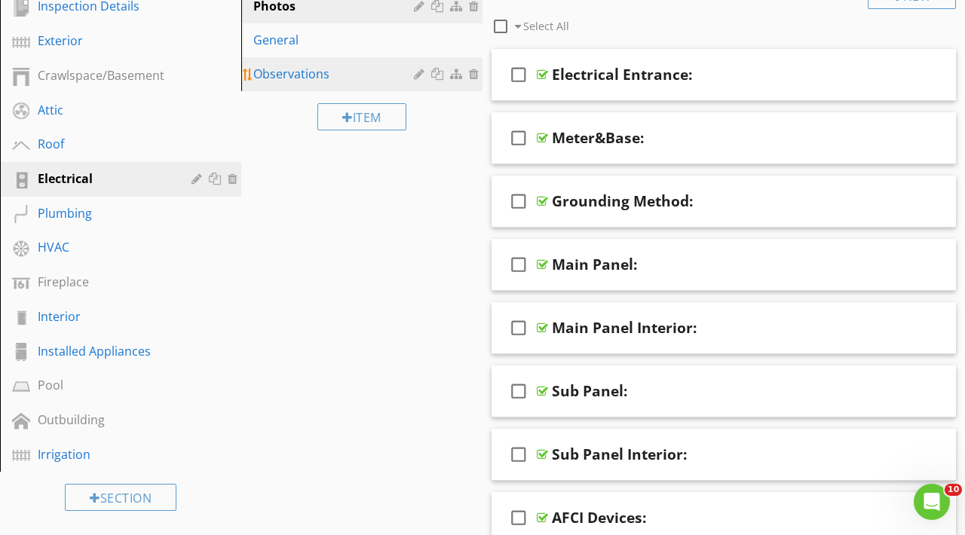
click at [303, 74] on div "Observations" at bounding box center [335, 74] width 165 height 18
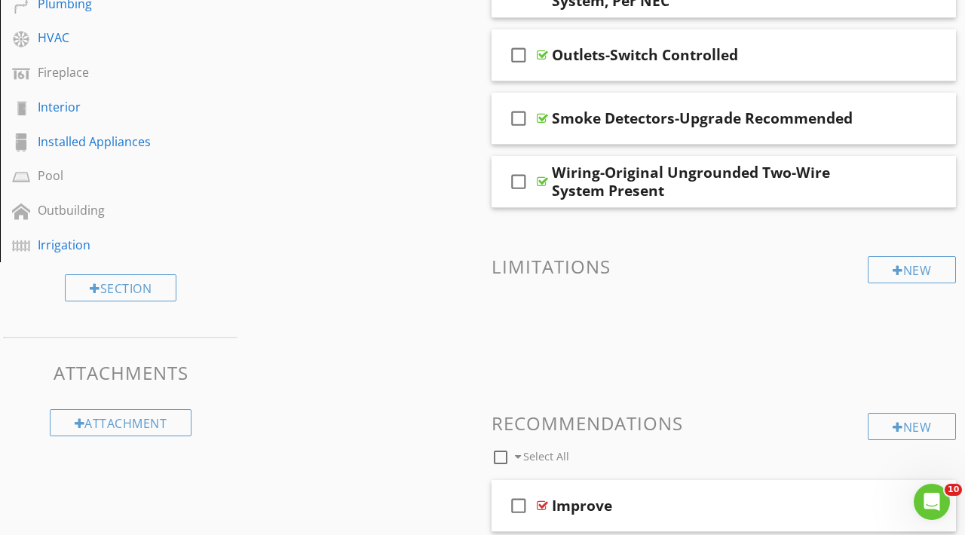
scroll to position [560, 0]
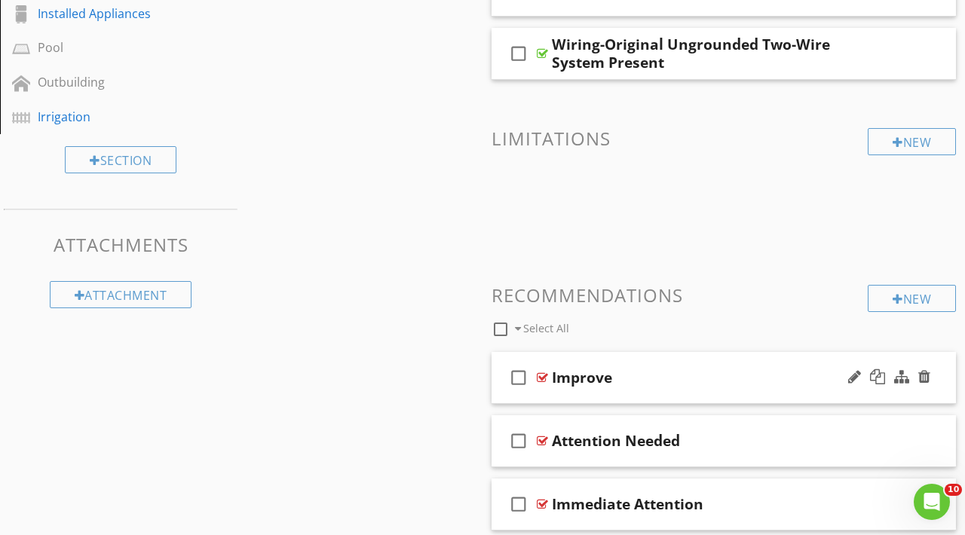
click at [598, 380] on div "Improve" at bounding box center [582, 377] width 60 height 18
paste input "Attention"
type input "Attention"
click at [669, 292] on h3 "Recommendations" at bounding box center [723, 295] width 464 height 20
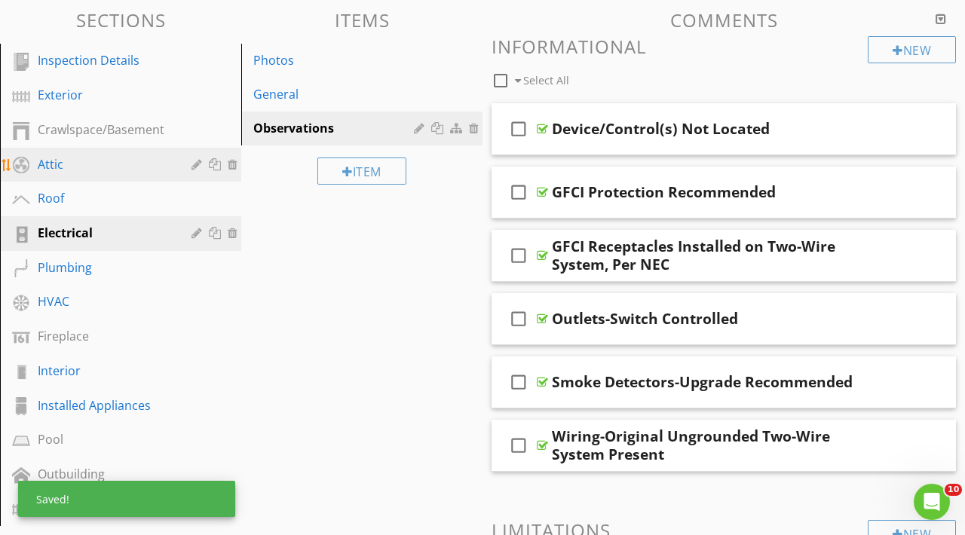
scroll to position [159, 0]
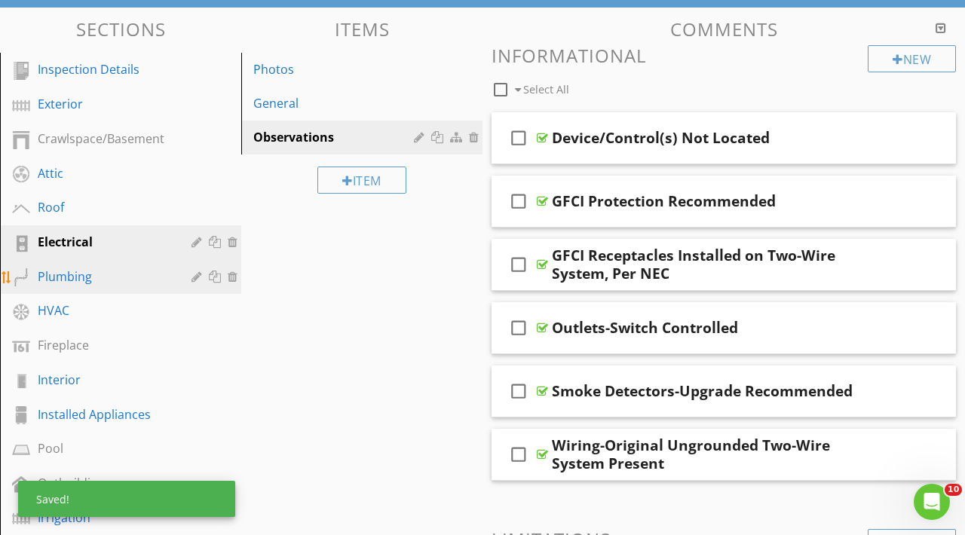
click at [64, 268] on div "Plumbing" at bounding box center [104, 277] width 132 height 18
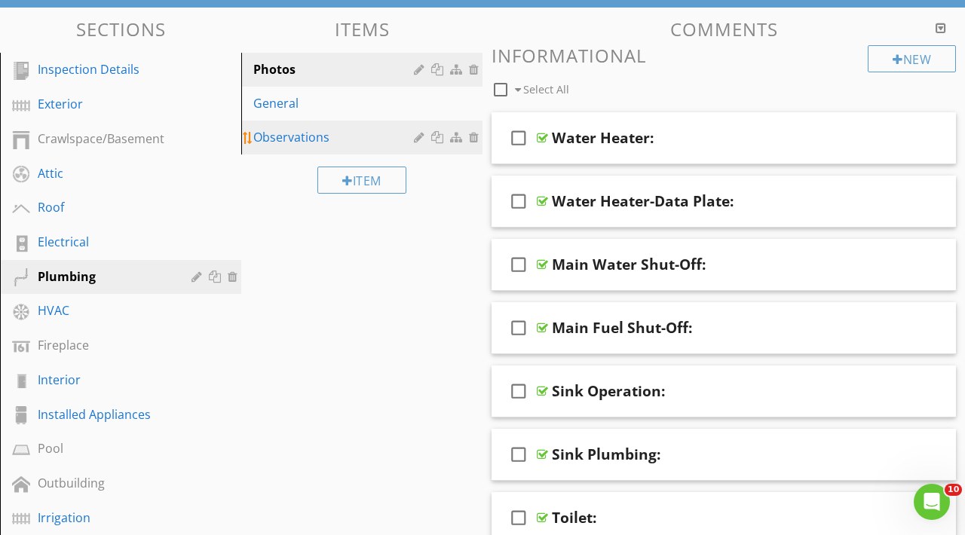
click at [289, 140] on div "Observations" at bounding box center [335, 137] width 165 height 18
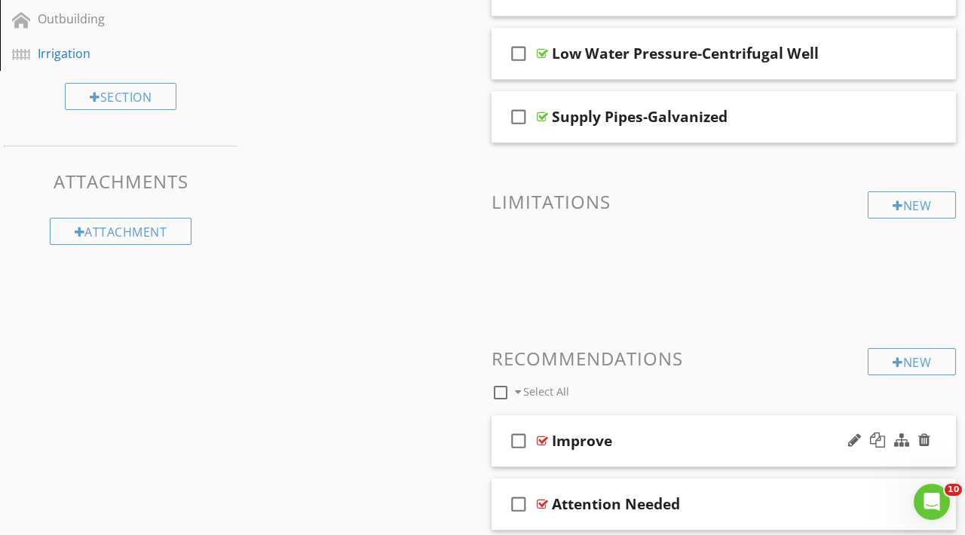
scroll to position [691, 0]
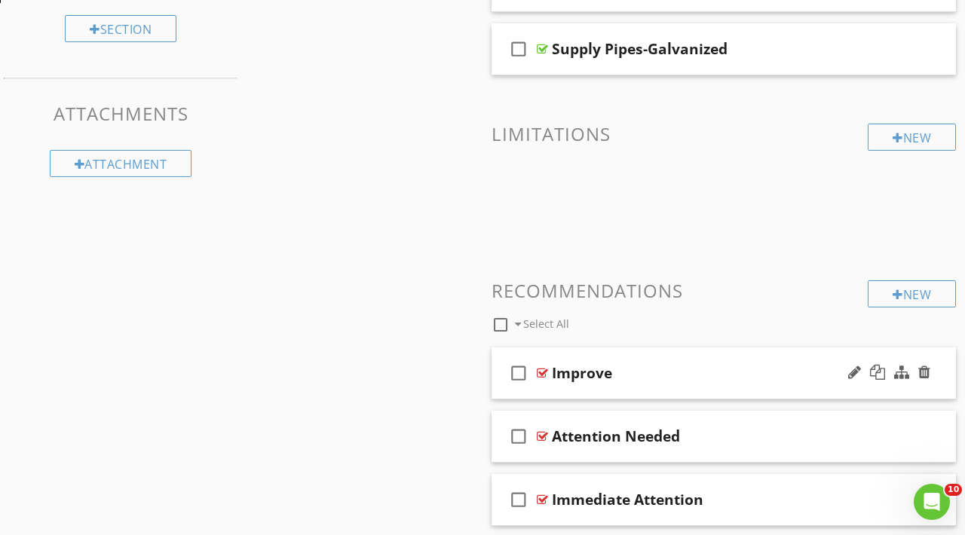
click at [583, 365] on div "Improve" at bounding box center [582, 373] width 60 height 18
paste input "Attention"
type input "Attention"
click at [656, 324] on div "check_box_outline_blank Select All" at bounding box center [679, 321] width 376 height 29
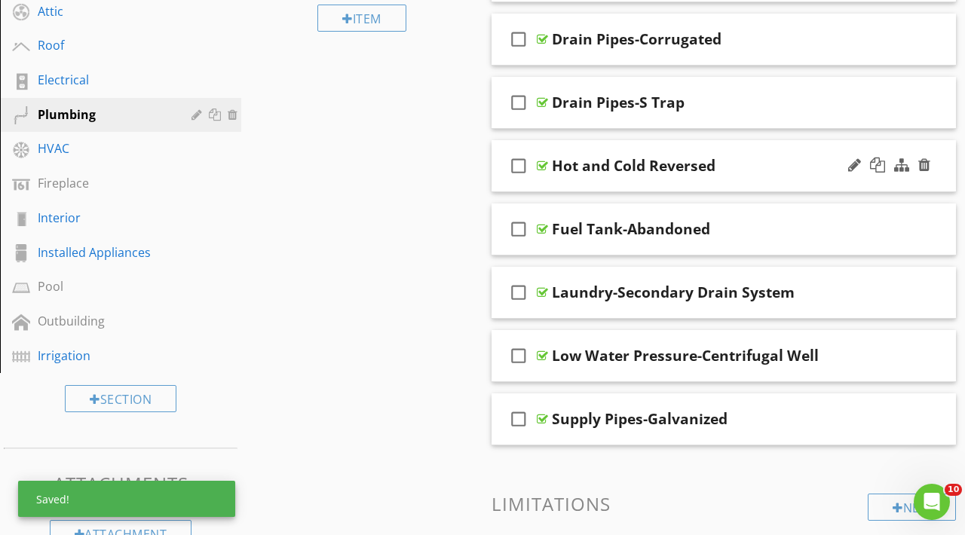
scroll to position [255, 0]
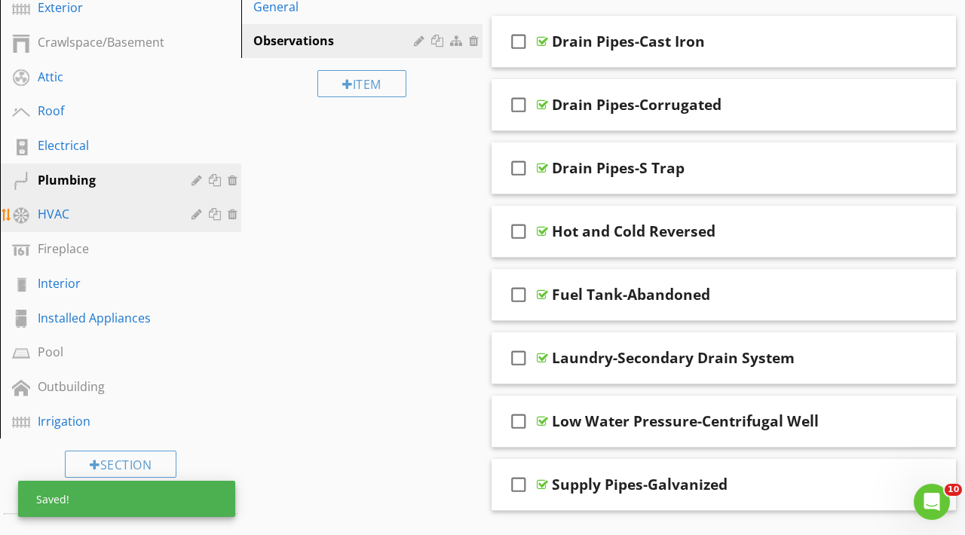
click at [118, 211] on div "HVAC" at bounding box center [104, 214] width 132 height 18
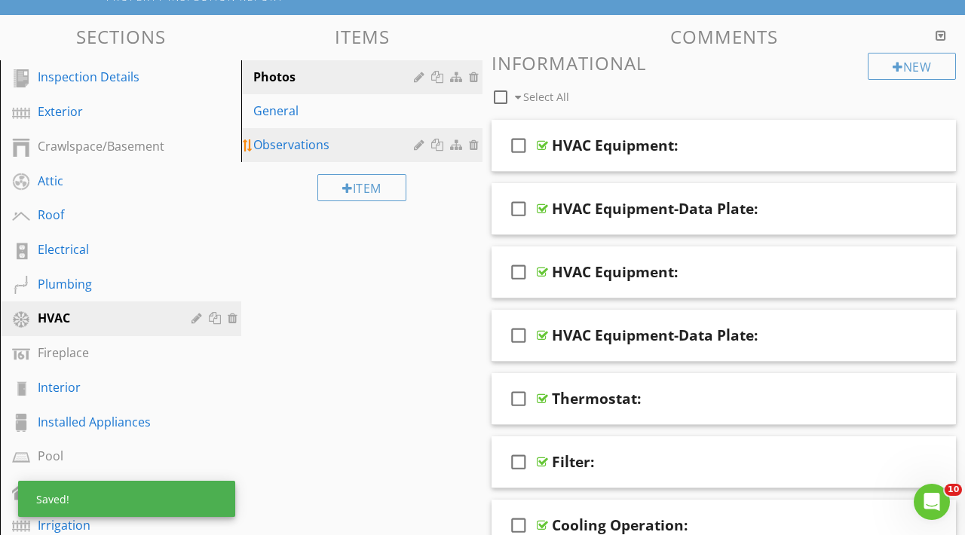
click at [289, 149] on div "Observations" at bounding box center [335, 145] width 165 height 18
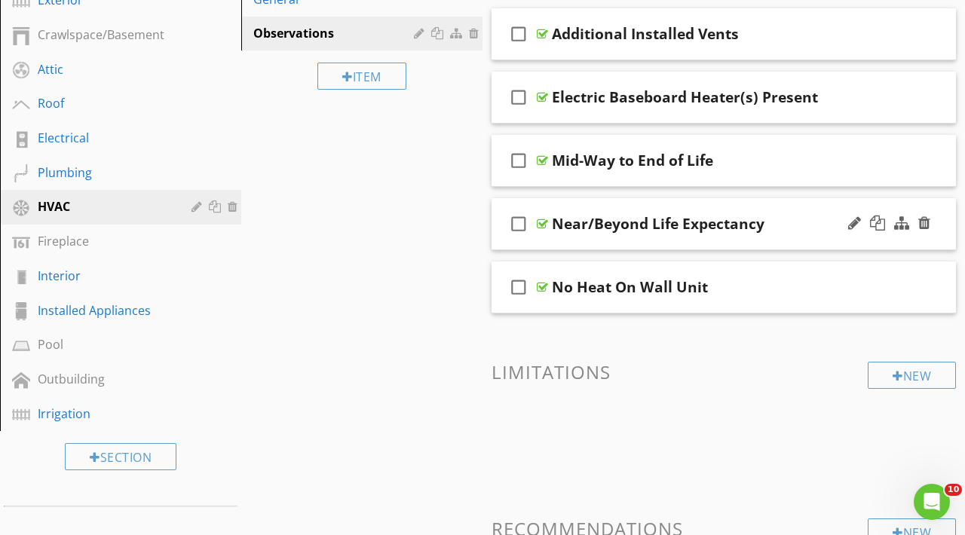
scroll to position [589, 0]
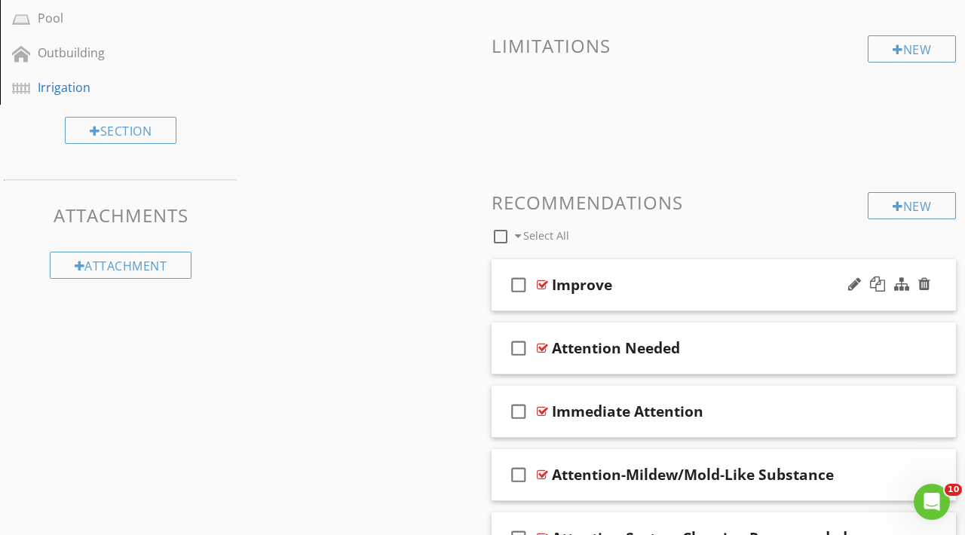
click at [569, 295] on div "check_box_outline_blank Improve" at bounding box center [723, 285] width 464 height 52
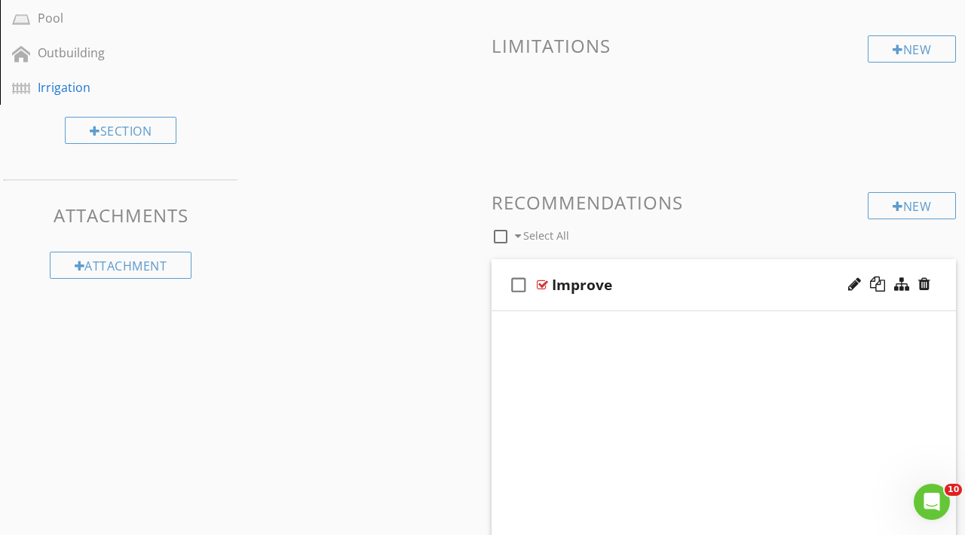
click at [585, 284] on div "Improve" at bounding box center [582, 285] width 60 height 18
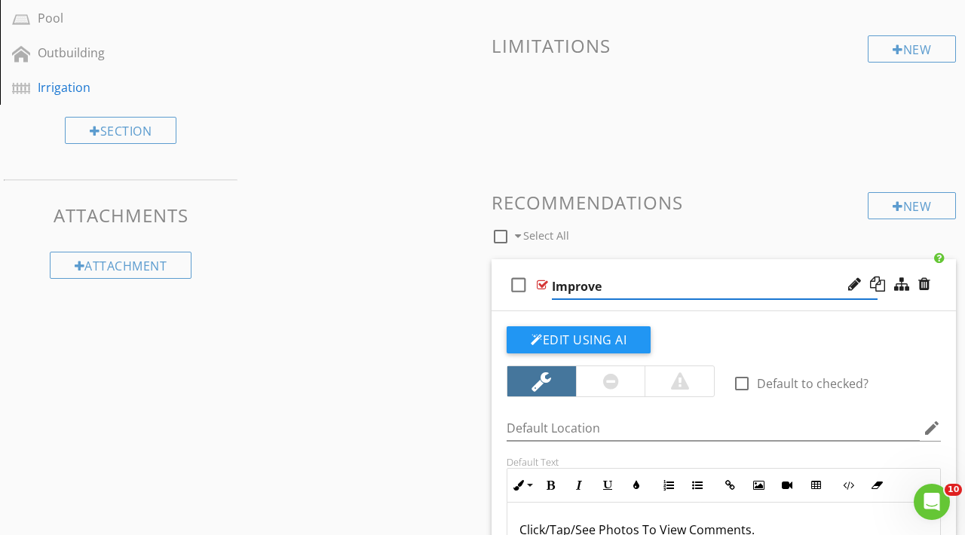
paste input "Attention"
type input "Attention"
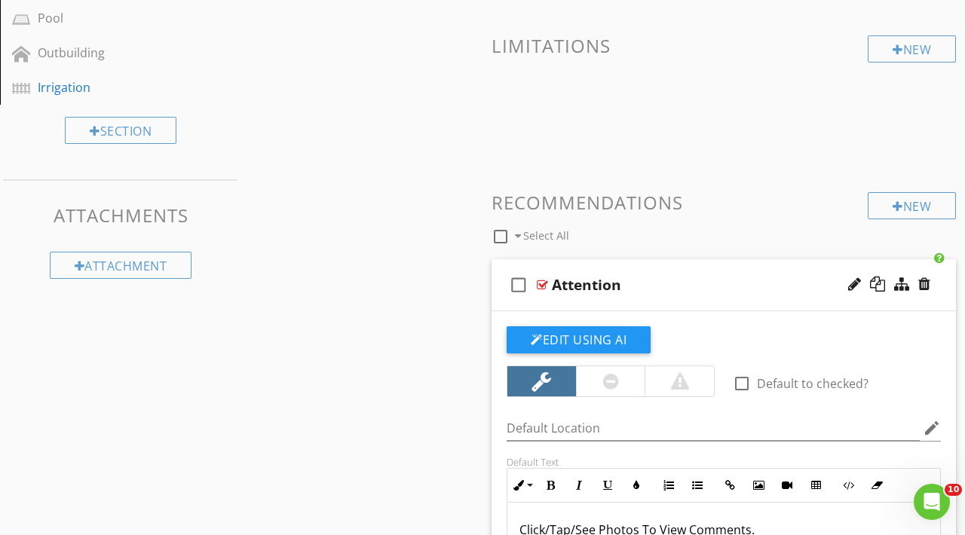
click at [711, 189] on div "New Informational check_box_outline_blank Select All check_box_outline_blank Ad…" at bounding box center [723, 317] width 464 height 1405
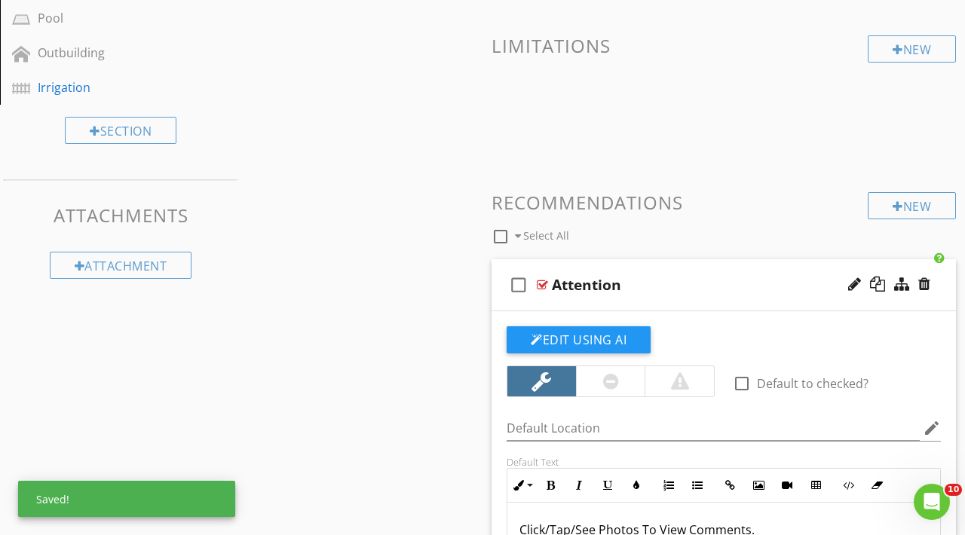
click at [701, 262] on div "check_box_outline_blank Attention" at bounding box center [723, 285] width 464 height 52
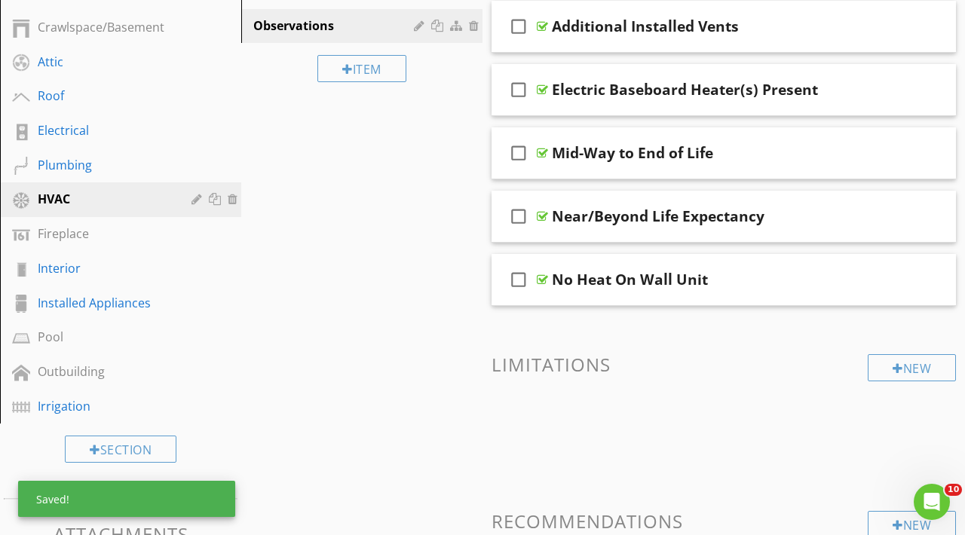
scroll to position [124, 0]
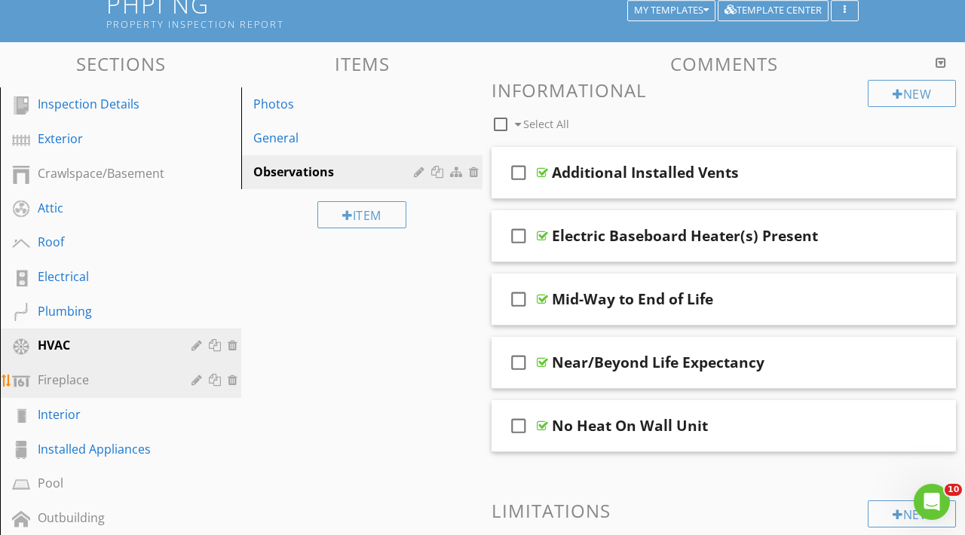
click at [81, 381] on div "Fireplace" at bounding box center [104, 380] width 132 height 18
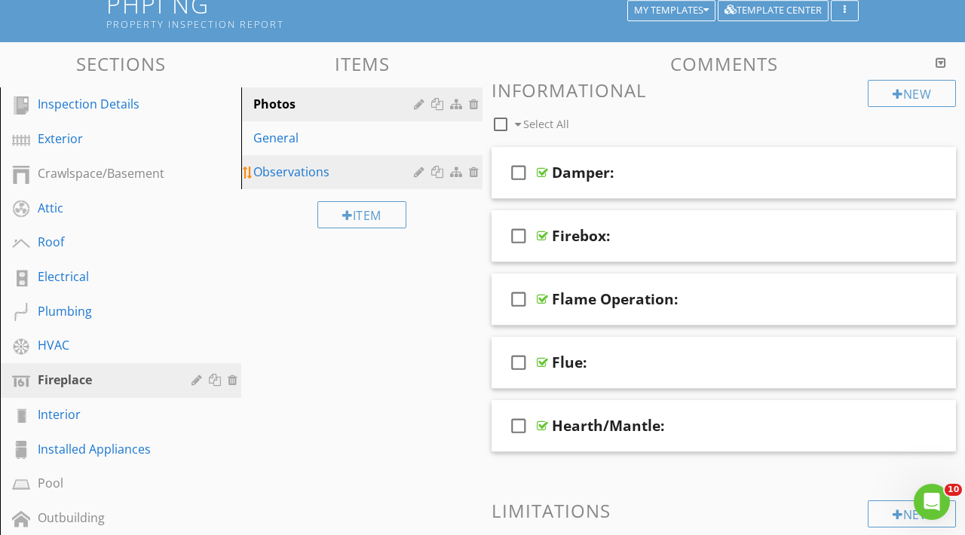
click at [286, 169] on div "Observations" at bounding box center [335, 172] width 165 height 18
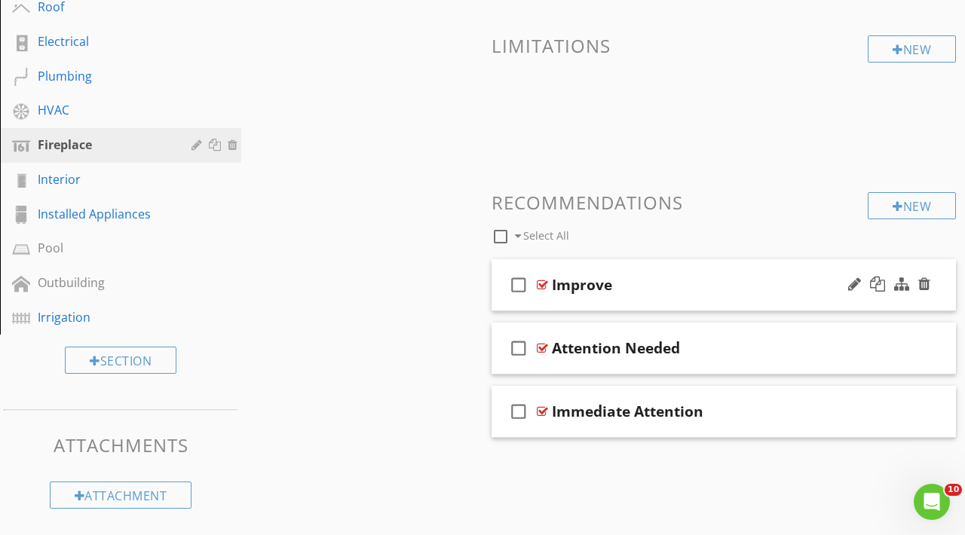
click at [575, 286] on div "Improve" at bounding box center [582, 285] width 60 height 18
paste input "Attention"
type input "Attention"
click at [678, 211] on h3 "Recommendations" at bounding box center [723, 203] width 464 height 20
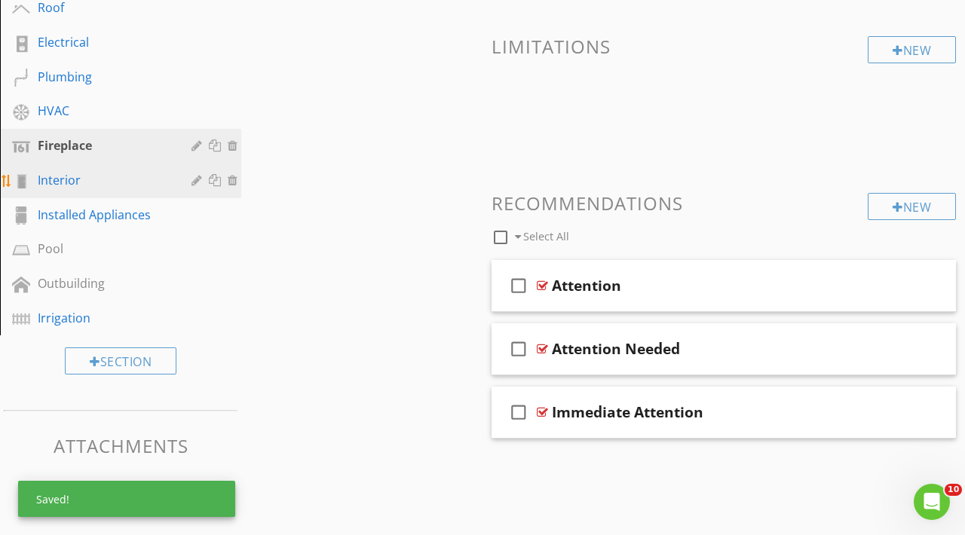
click at [66, 189] on div "Interior" at bounding box center [132, 181] width 188 height 20
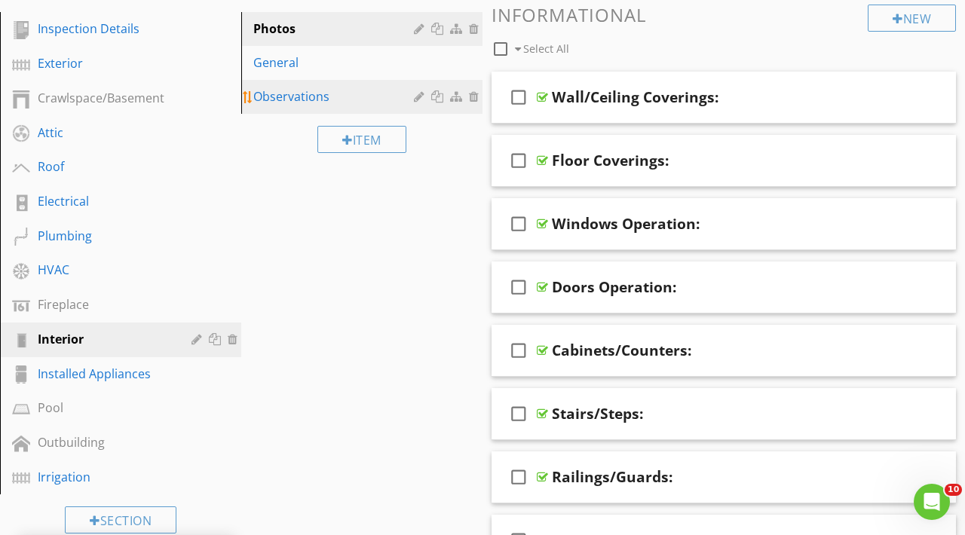
click at [326, 109] on link "Observations" at bounding box center [364, 96] width 237 height 33
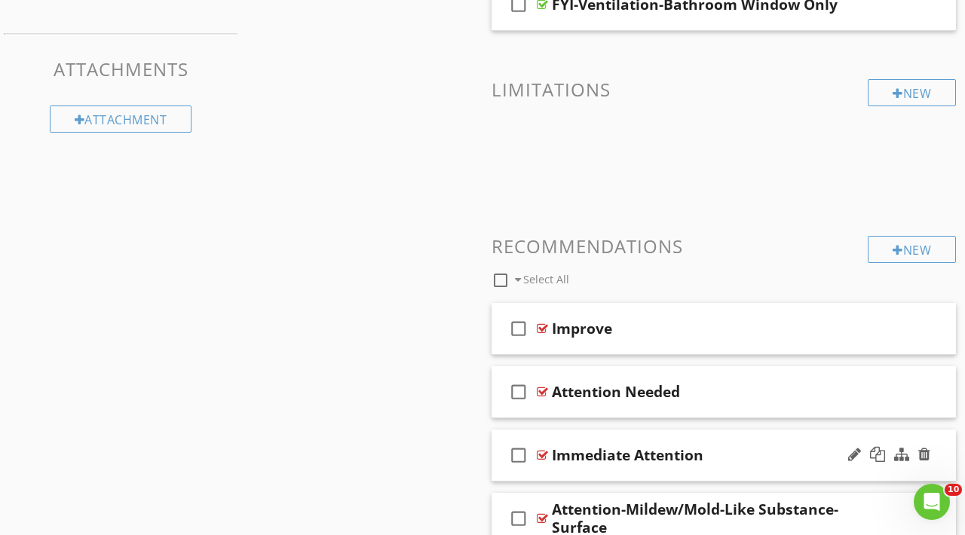
scroll to position [779, 0]
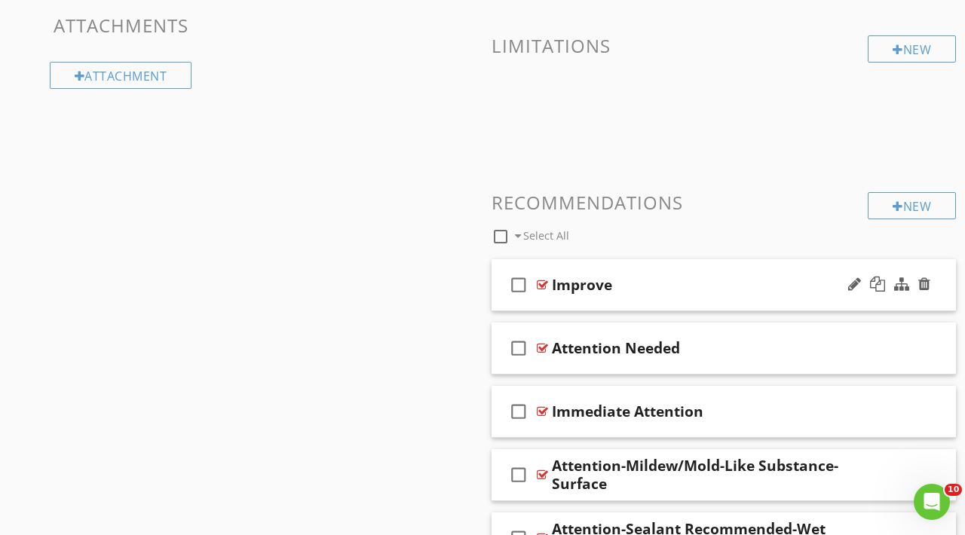
click at [594, 297] on div "check_box_outline_blank Improve" at bounding box center [723, 285] width 464 height 52
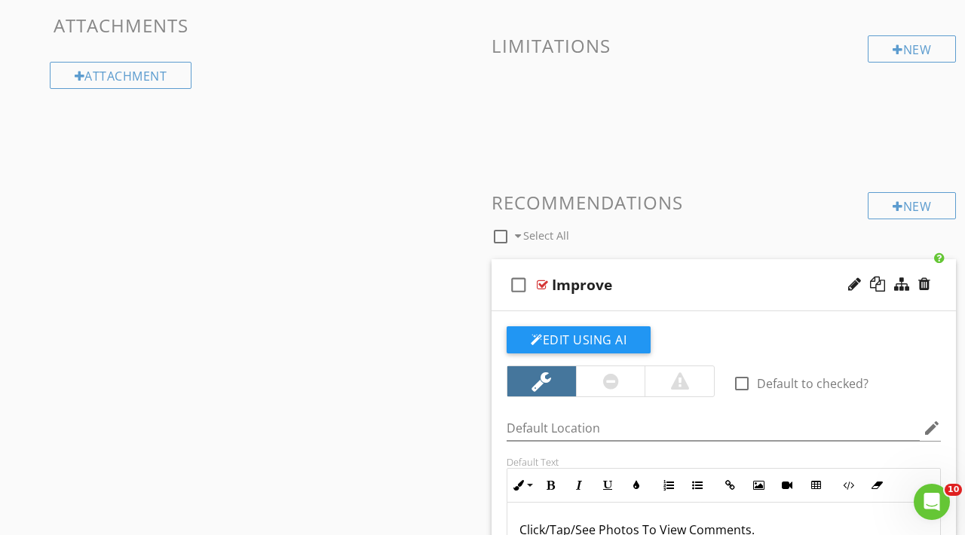
click at [592, 276] on div "Improve" at bounding box center [582, 285] width 60 height 18
paste input "Attention"
type input "Attention"
click at [686, 199] on h3 "Recommendations" at bounding box center [723, 202] width 464 height 20
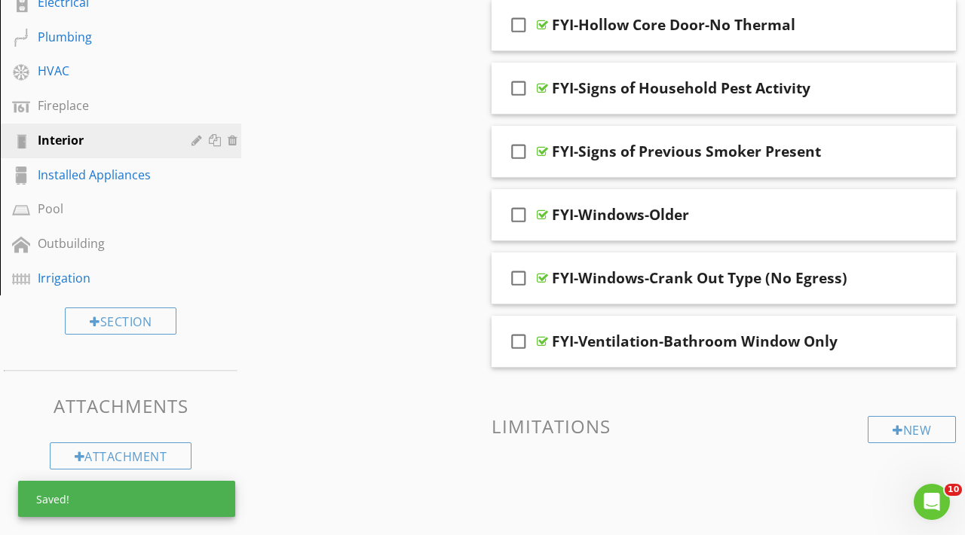
scroll to position [336, 0]
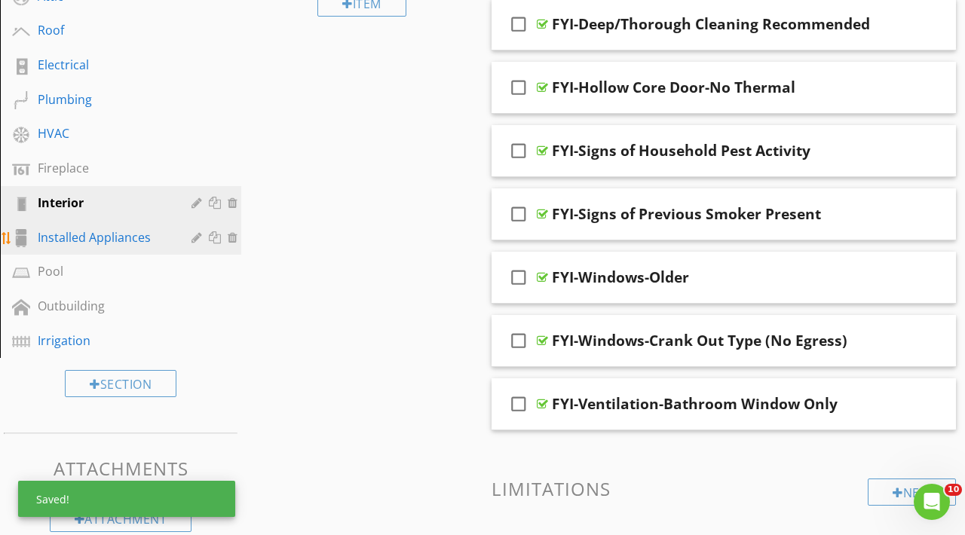
click at [68, 234] on div "Installed Appliances" at bounding box center [104, 237] width 132 height 18
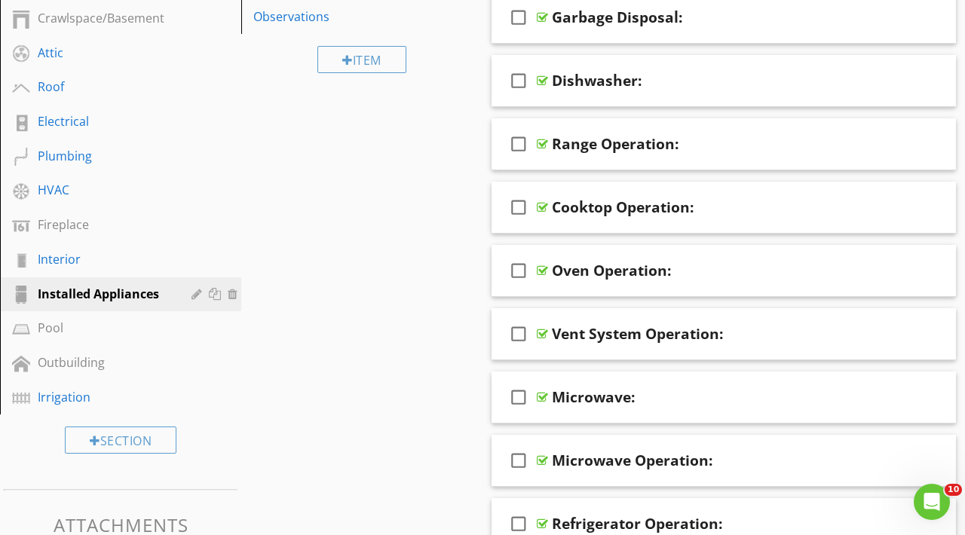
scroll to position [238, 0]
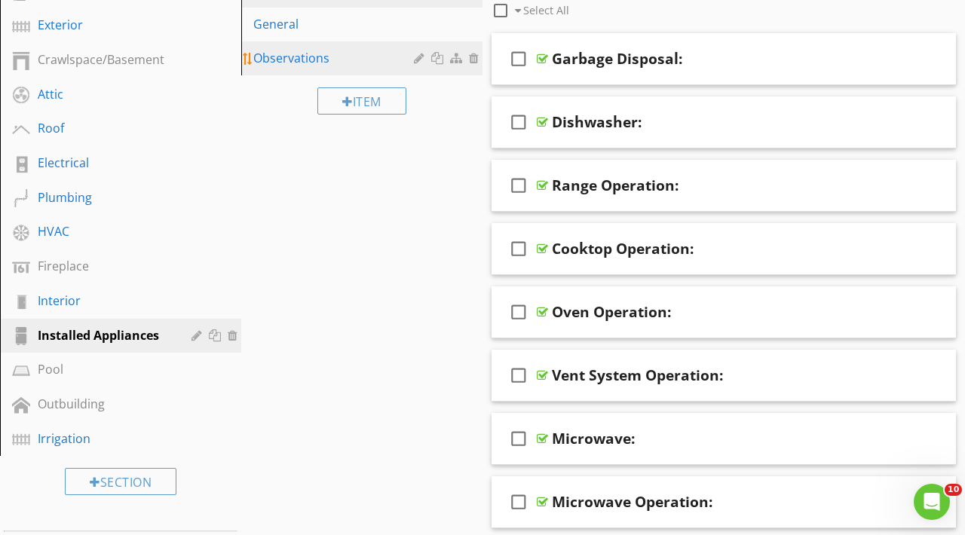
click at [313, 65] on div "Observations" at bounding box center [335, 58] width 165 height 18
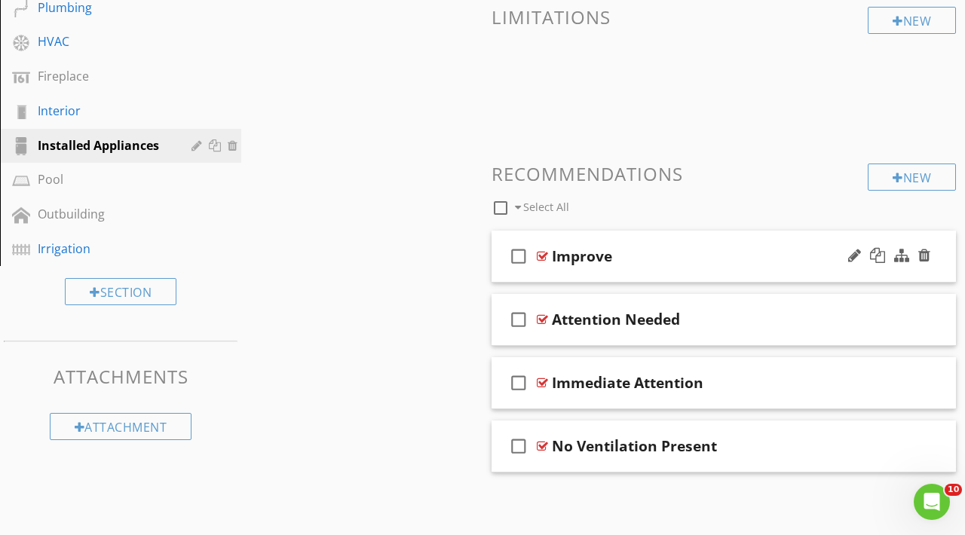
scroll to position [427, 0]
click at [592, 257] on div "Improve" at bounding box center [582, 257] width 60 height 18
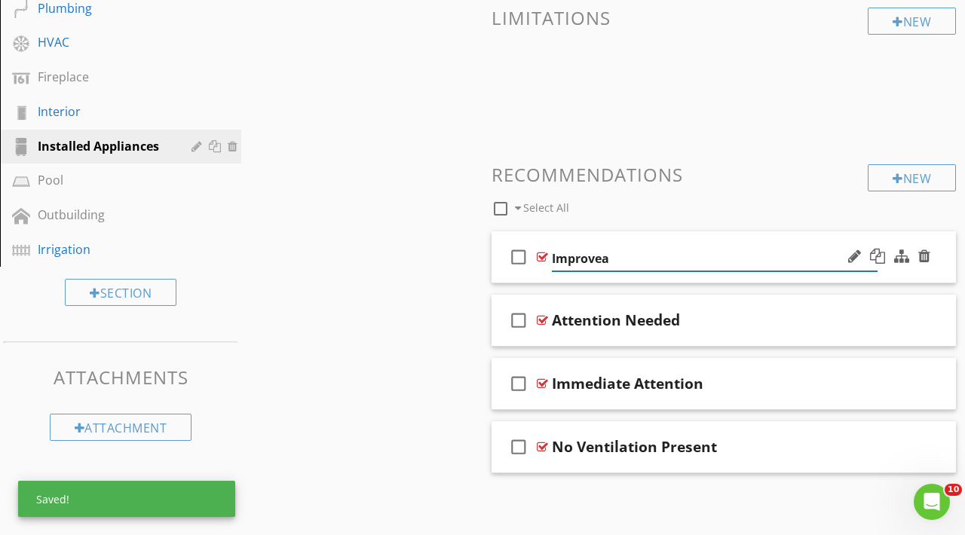
paste input "Attention"
type input "Attention"
click at [719, 191] on div "check_box_outline_blank Select All" at bounding box center [679, 205] width 376 height 29
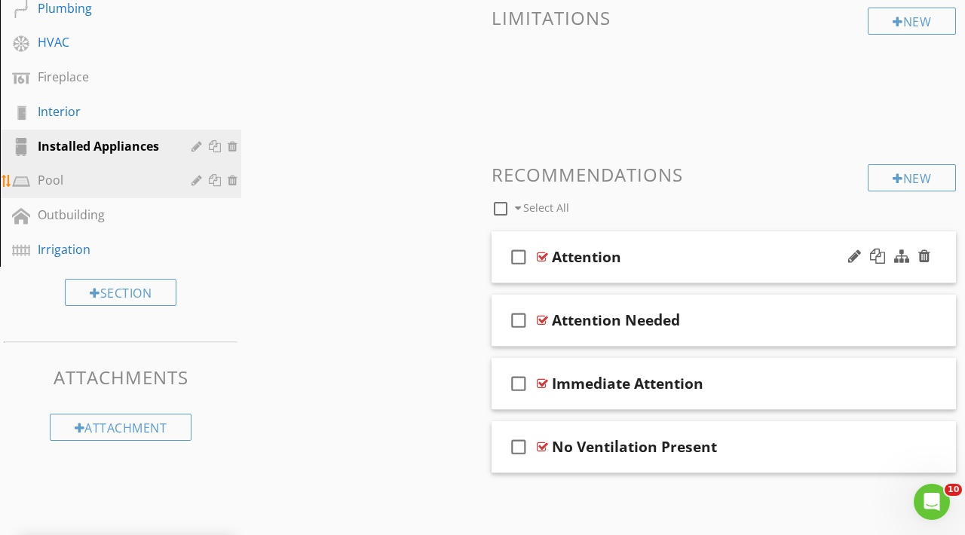
click at [135, 167] on link "Pool" at bounding box center [123, 181] width 237 height 35
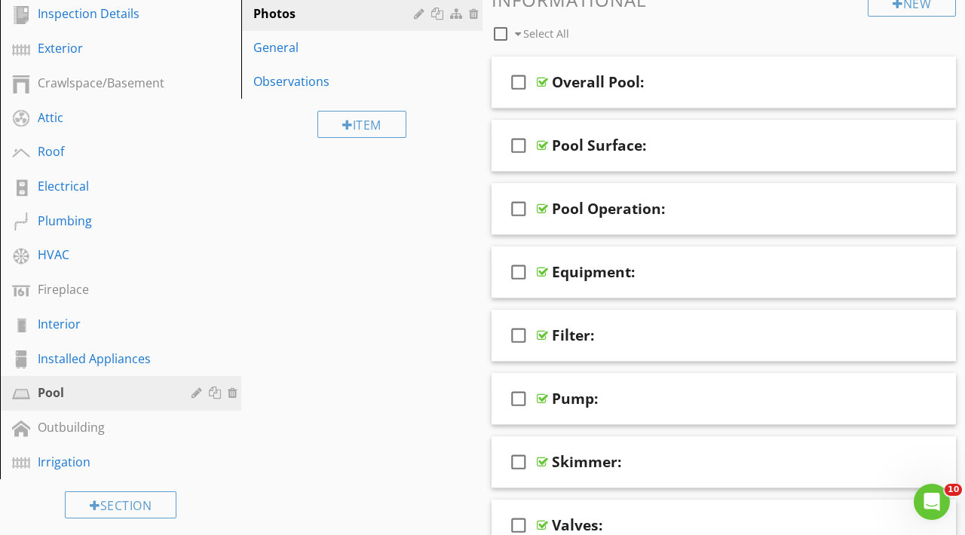
scroll to position [213, 0]
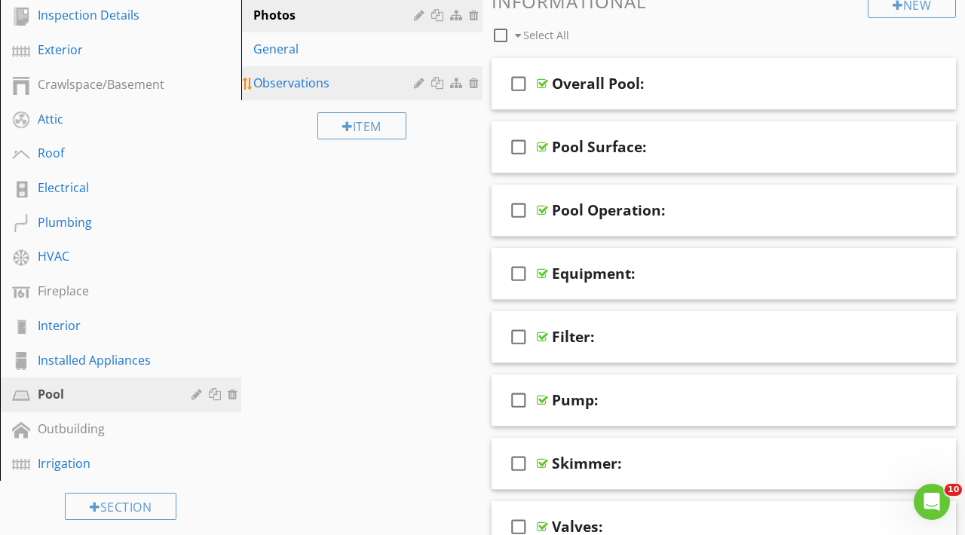
click at [306, 87] on div "Observations" at bounding box center [335, 83] width 165 height 18
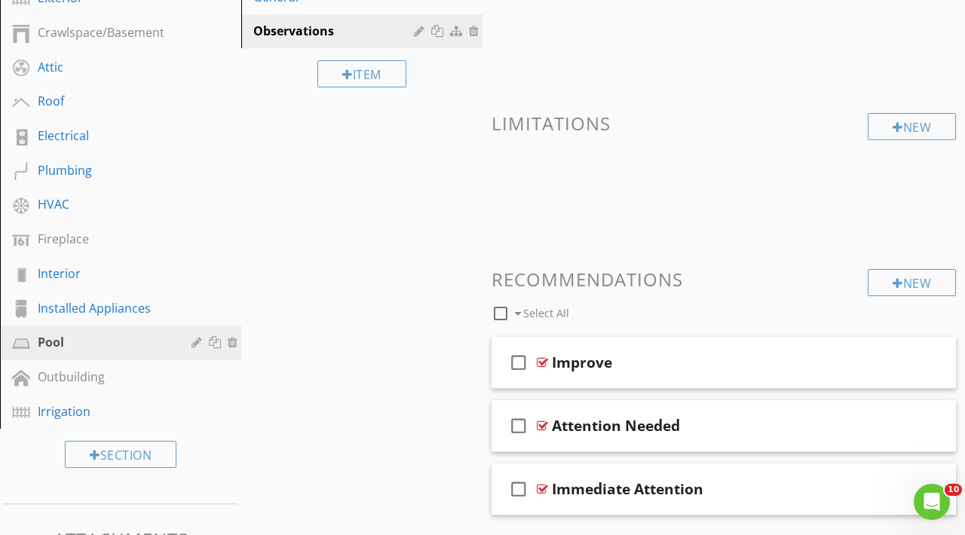
scroll to position [340, 0]
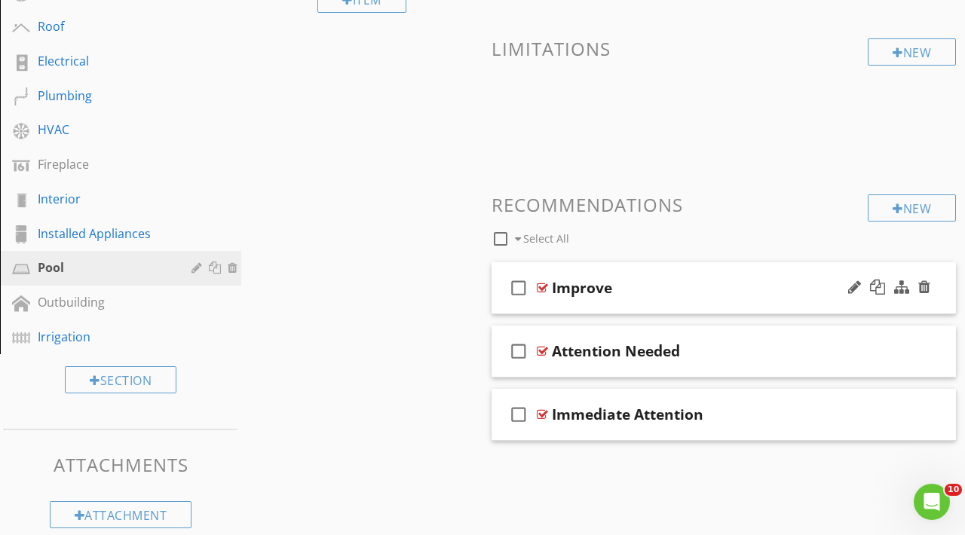
click at [570, 280] on div "Improve" at bounding box center [582, 288] width 60 height 18
paste input "Attention"
type input "Attention"
click at [588, 188] on div "New Informational New Limitations New Recommendations check_box_outline_blank S…" at bounding box center [723, 152] width 464 height 576
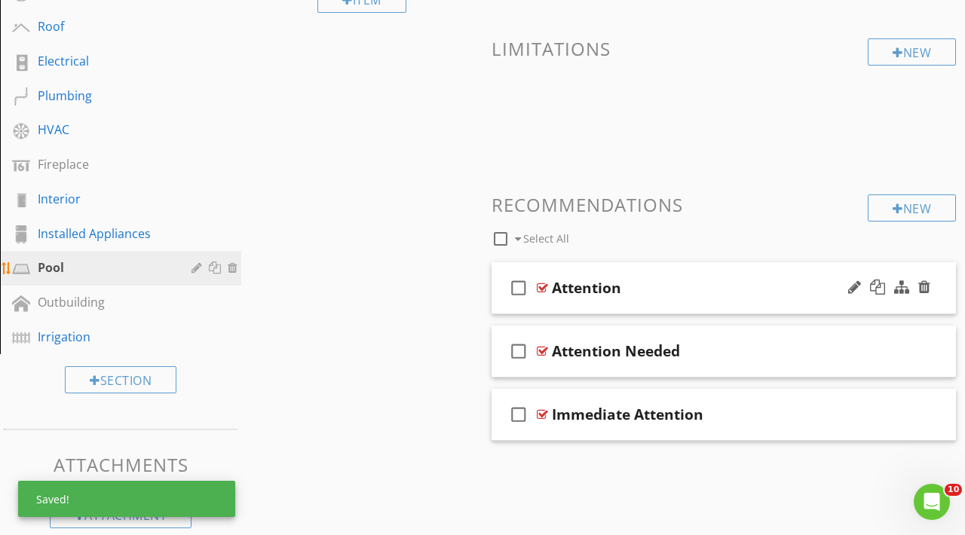
click at [75, 261] on div "Pool" at bounding box center [104, 267] width 132 height 18
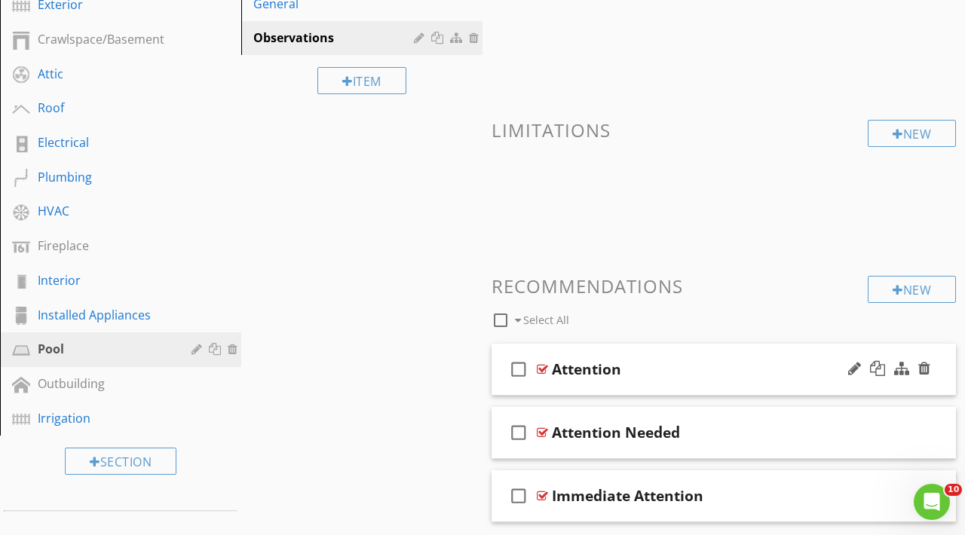
scroll to position [300, 0]
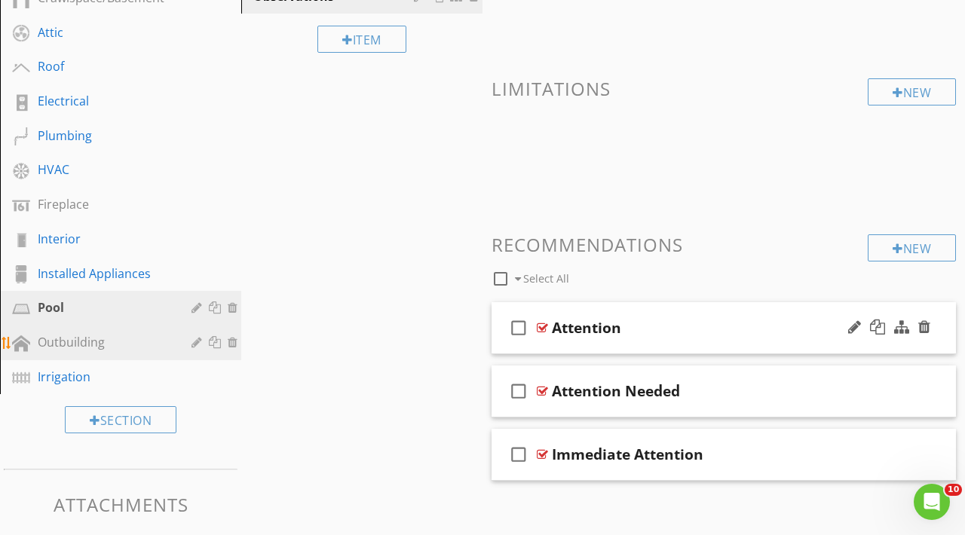
click at [84, 344] on div "Outbuilding" at bounding box center [104, 342] width 132 height 18
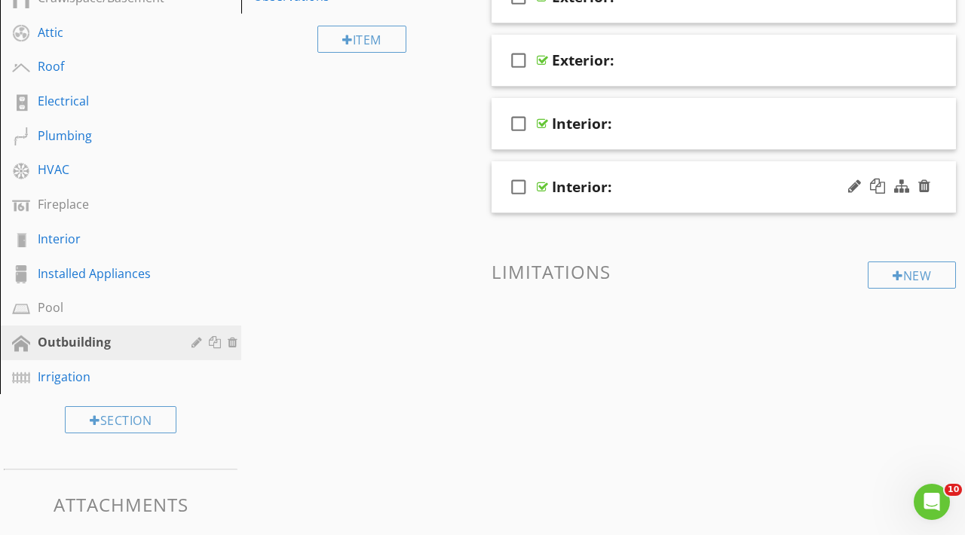
click at [526, 179] on icon "check_box_outline_blank" at bounding box center [518, 187] width 24 height 36
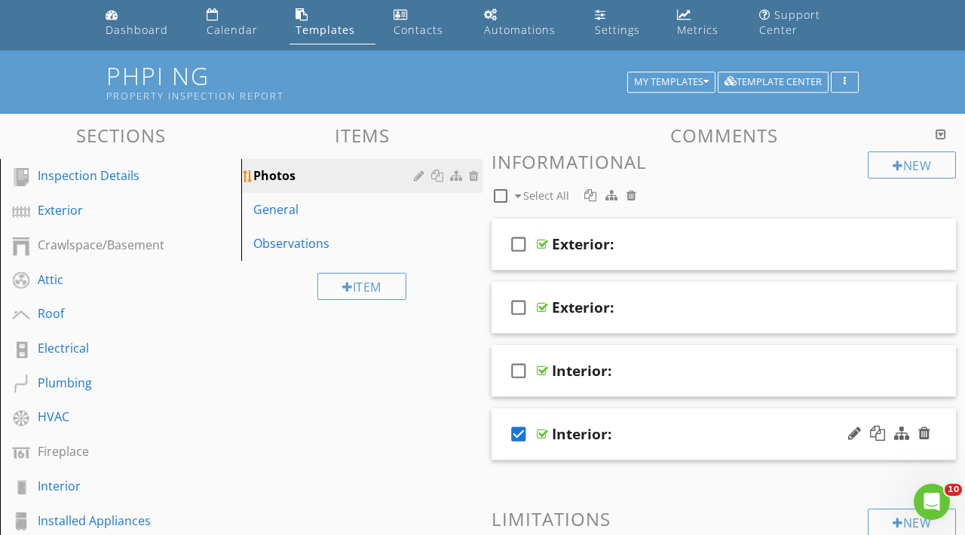
scroll to position [36, 0]
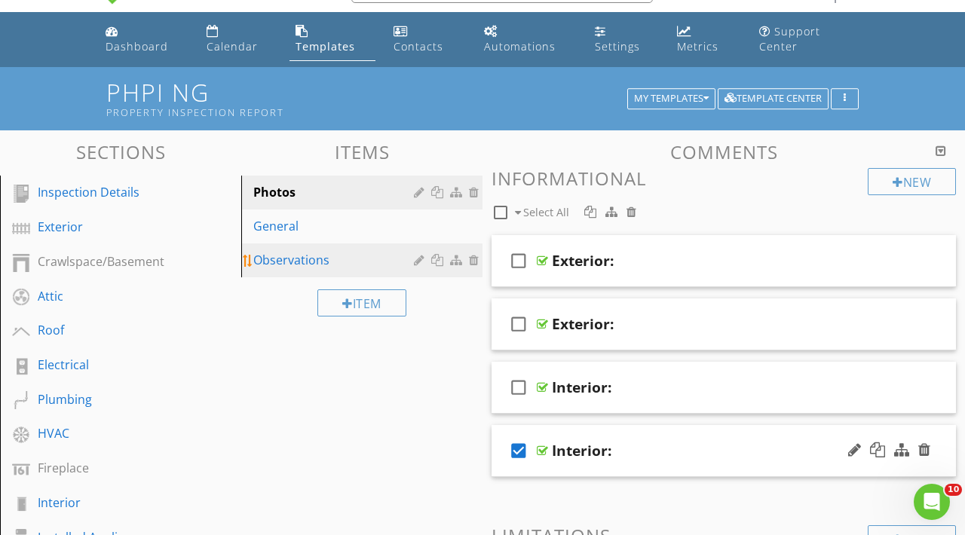
click at [293, 265] on div "Observations" at bounding box center [335, 260] width 165 height 18
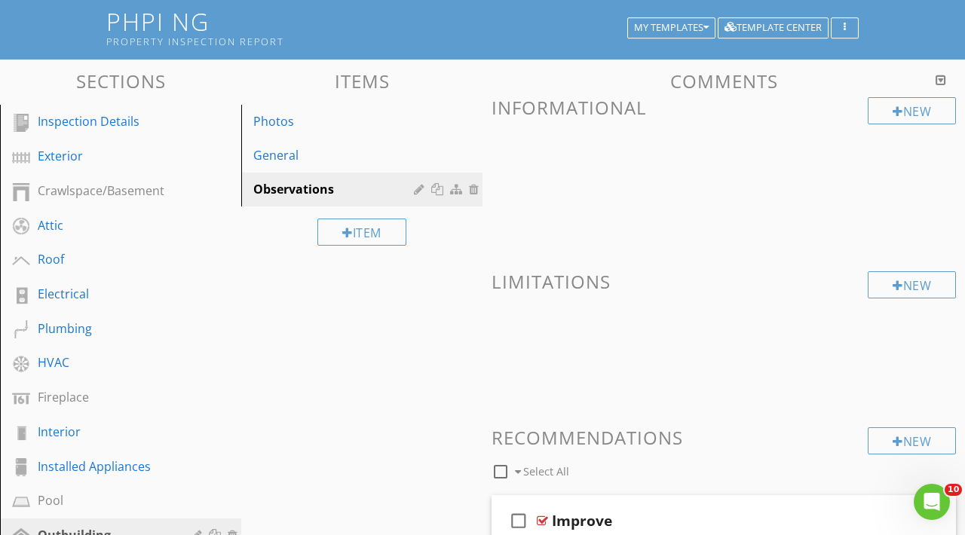
scroll to position [209, 0]
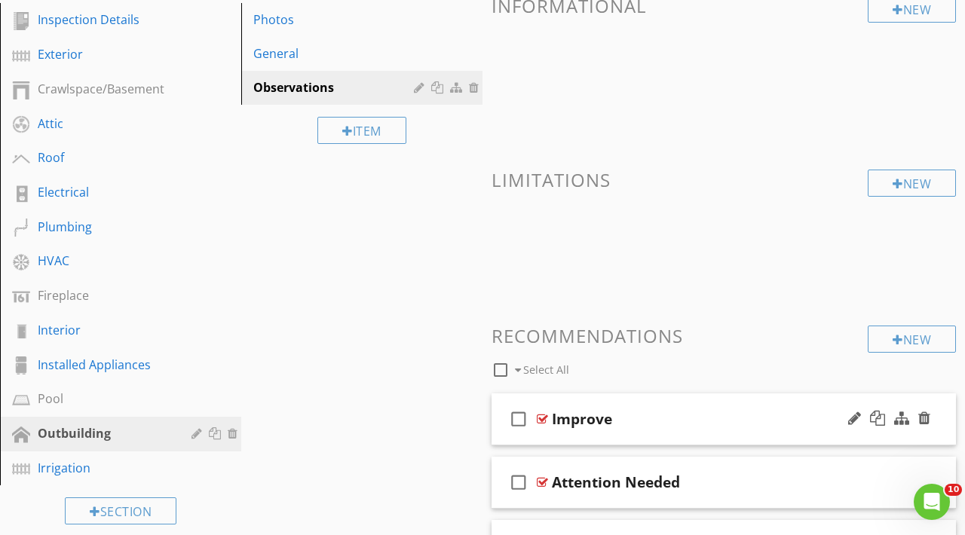
click at [581, 405] on div "check_box_outline_blank Improve" at bounding box center [723, 419] width 464 height 52
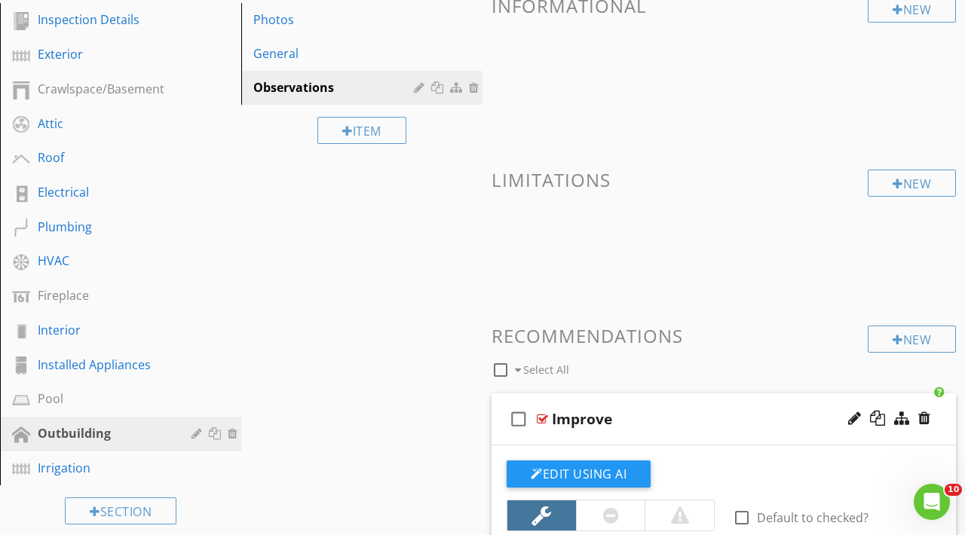
click at [589, 420] on div "Improve" at bounding box center [582, 419] width 60 height 18
paste input "Attention"
type input "Attention"
click at [682, 158] on div "New Informational New Limitations New Recommendations check_box_outline_blank S…" at bounding box center [723, 511] width 464 height 1032
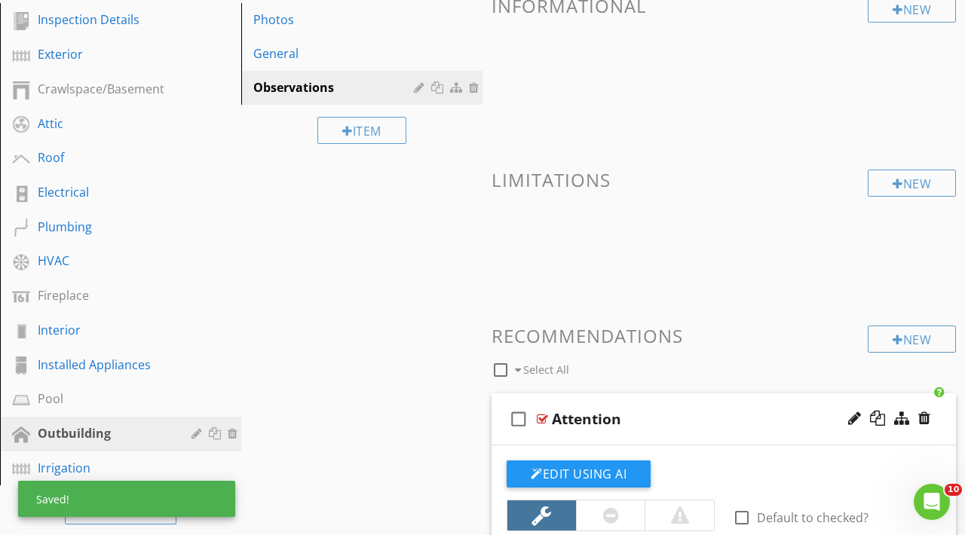
click at [665, 414] on div "Attention" at bounding box center [715, 419] width 326 height 18
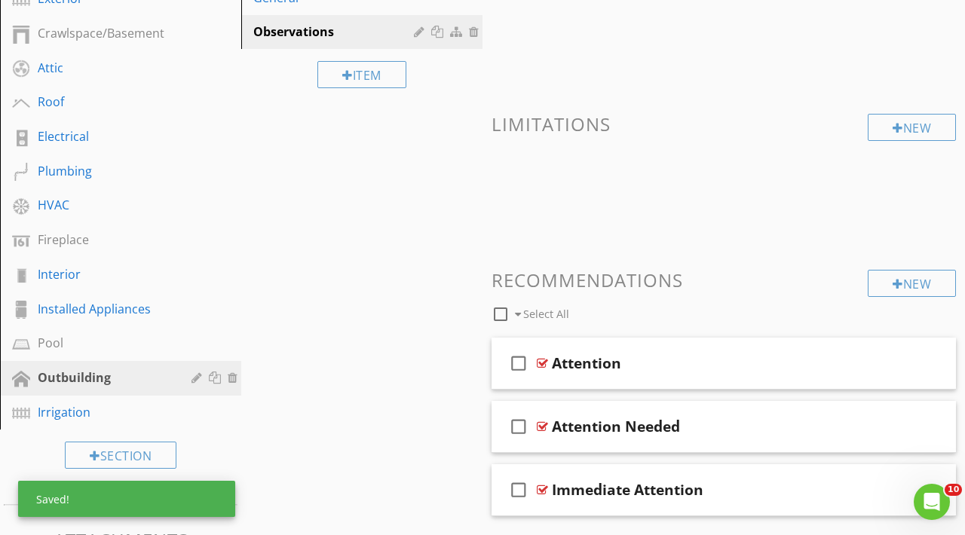
scroll to position [347, 0]
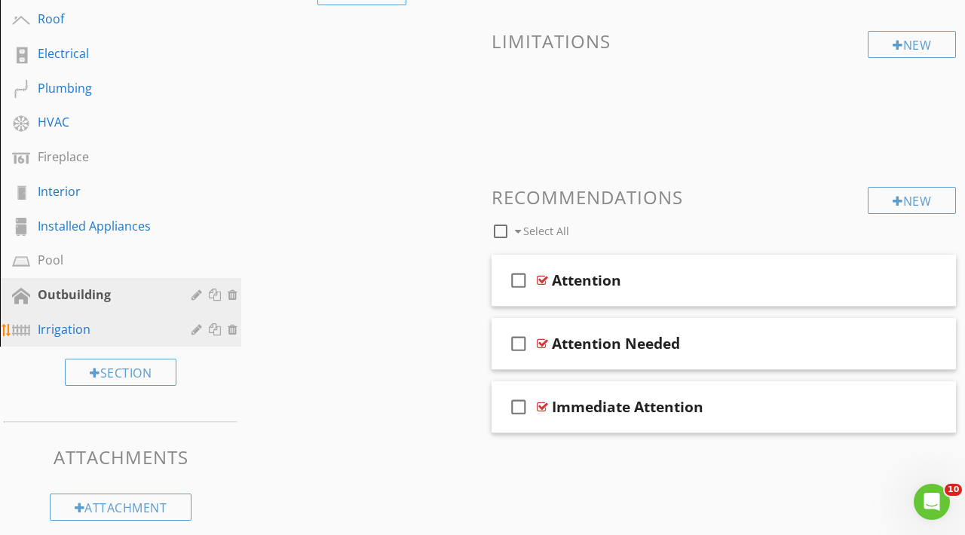
click at [91, 327] on div "Irrigation" at bounding box center [104, 329] width 132 height 18
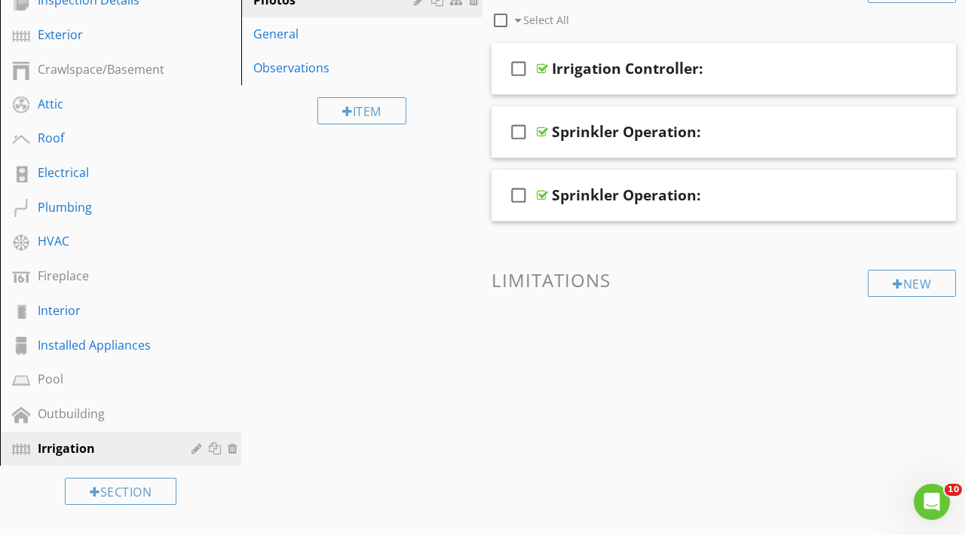
scroll to position [114, 0]
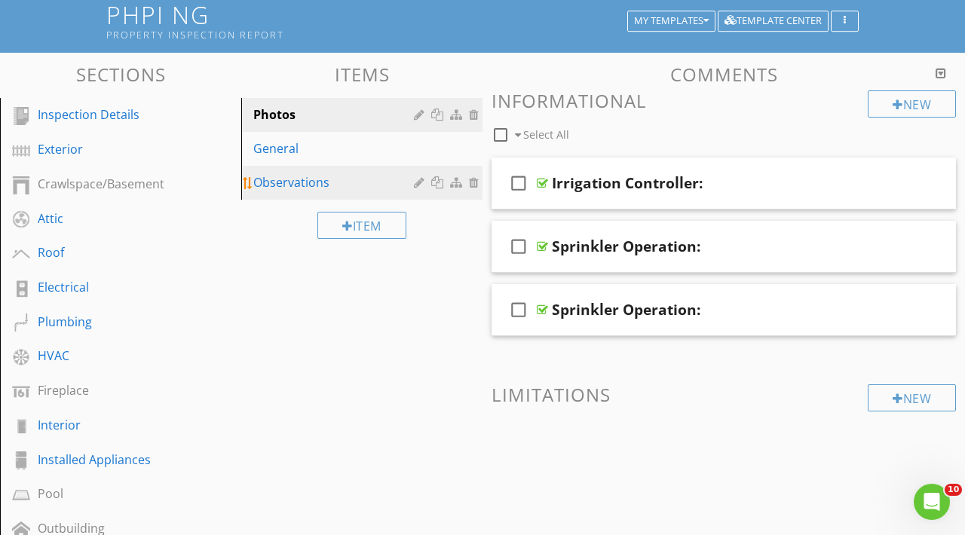
click at [289, 188] on div "Observations" at bounding box center [335, 182] width 165 height 18
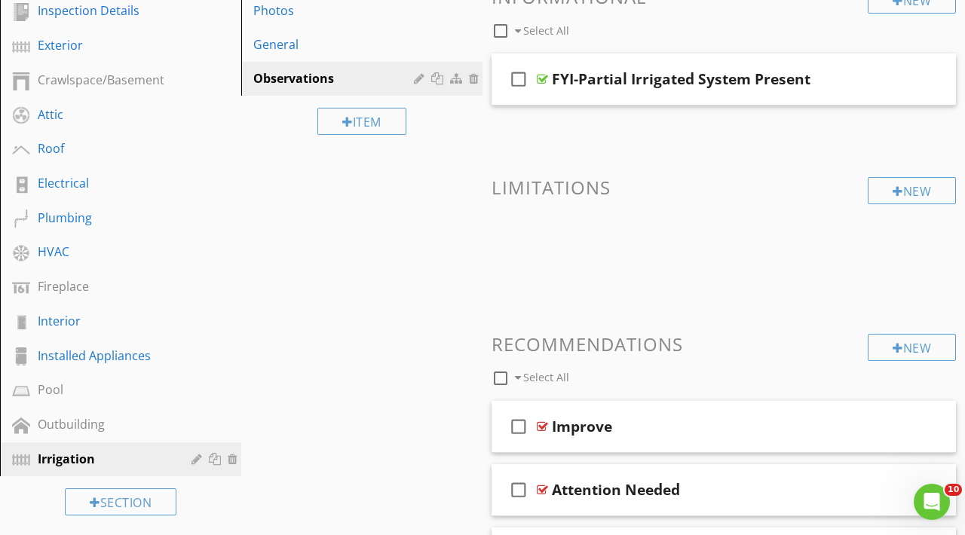
scroll to position [237, 0]
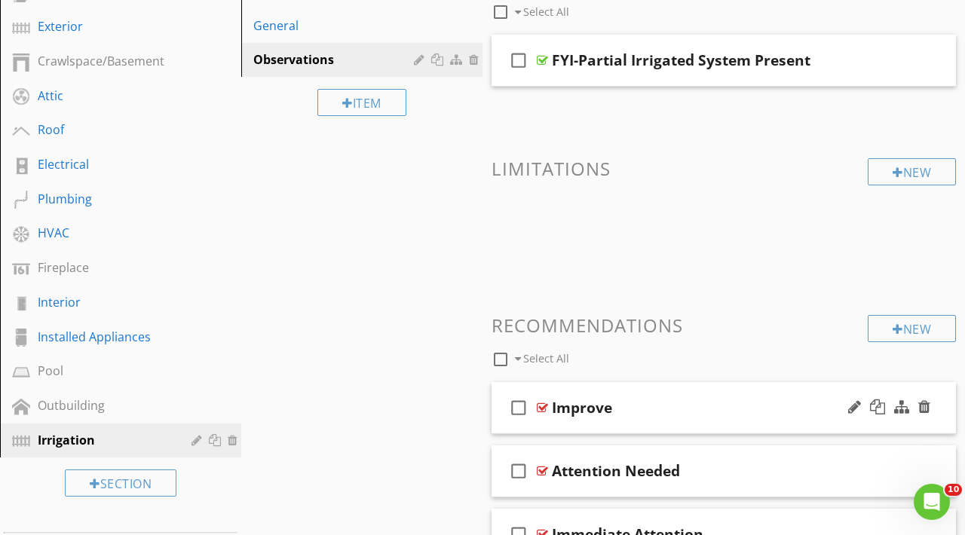
click at [577, 408] on div "Improve" at bounding box center [582, 408] width 60 height 18
paste input "Attention"
type input "Attention"
click at [609, 293] on div "New Informational check_box_outline_blank Select All check_box_outline_blank FY…" at bounding box center [723, 264] width 464 height 593
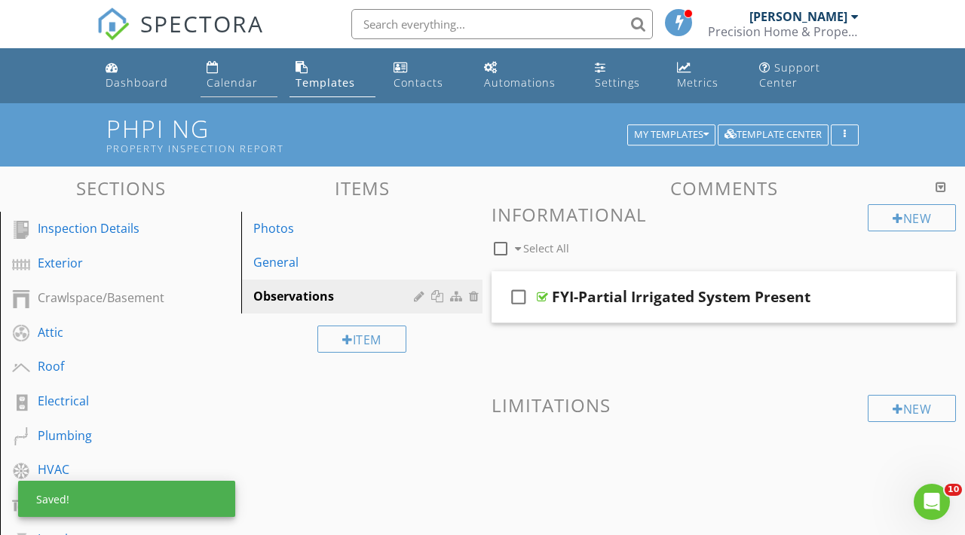
scroll to position [0, 0]
click at [235, 69] on link "Calendar" at bounding box center [238, 75] width 77 height 43
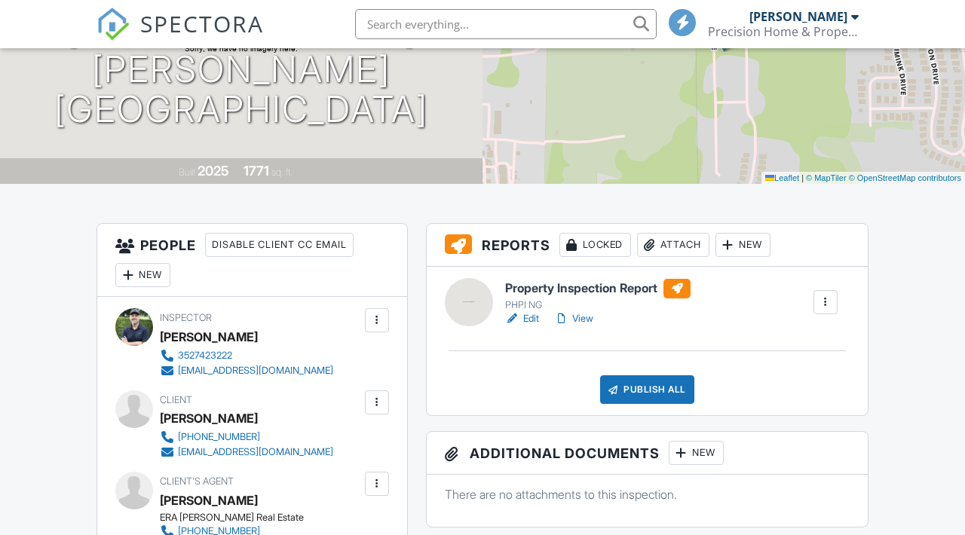
click at [823, 310] on div at bounding box center [825, 302] width 15 height 15
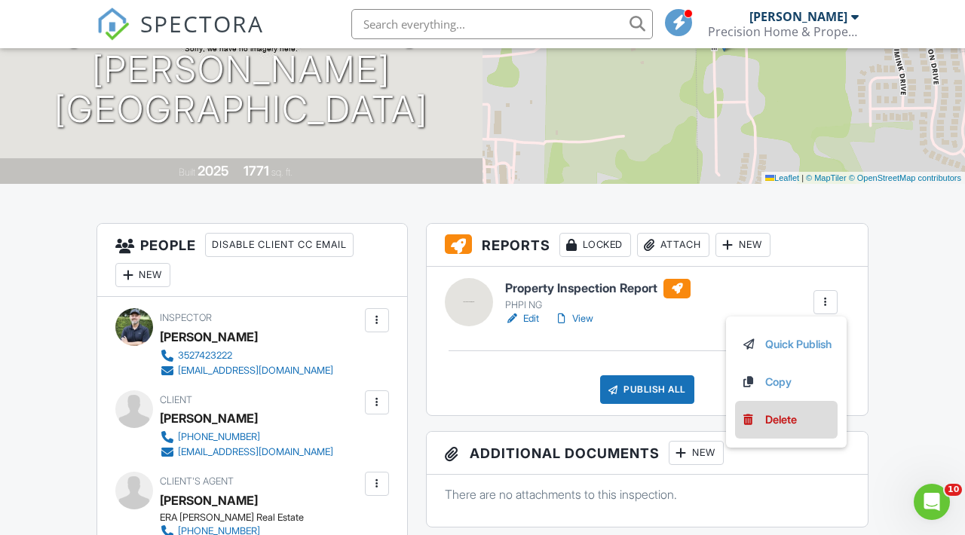
click at [772, 427] on div "Delete" at bounding box center [781, 419] width 32 height 17
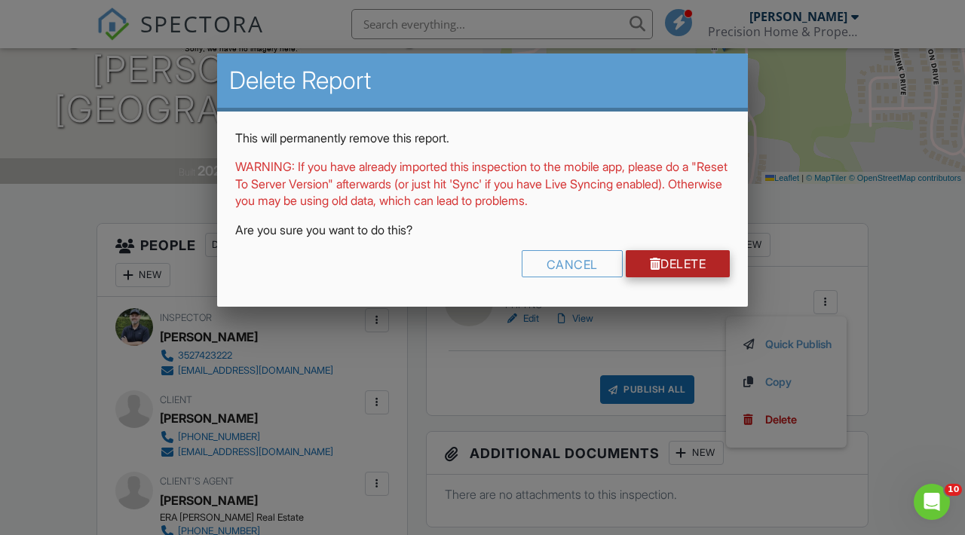
click at [684, 264] on link "Delete" at bounding box center [677, 263] width 105 height 27
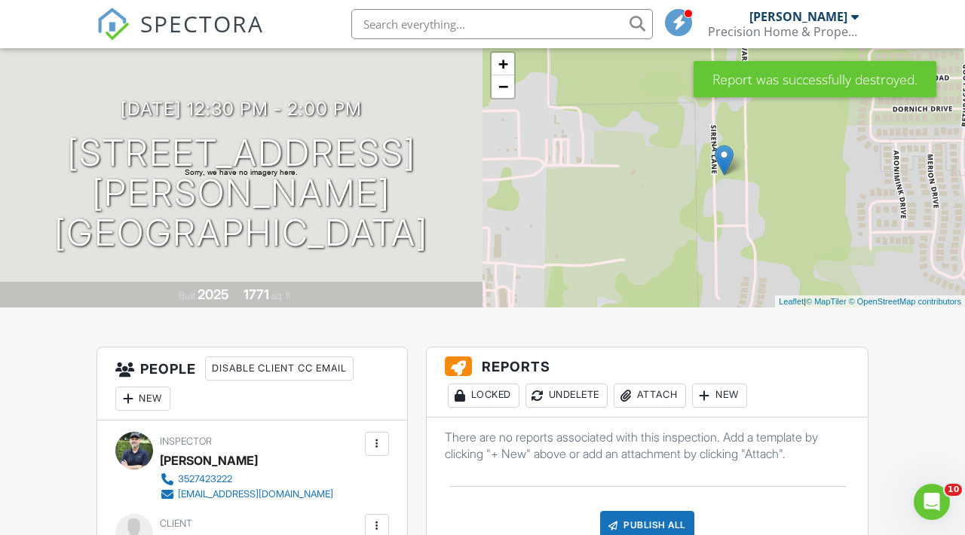
click at [723, 407] on div "New" at bounding box center [719, 396] width 55 height 24
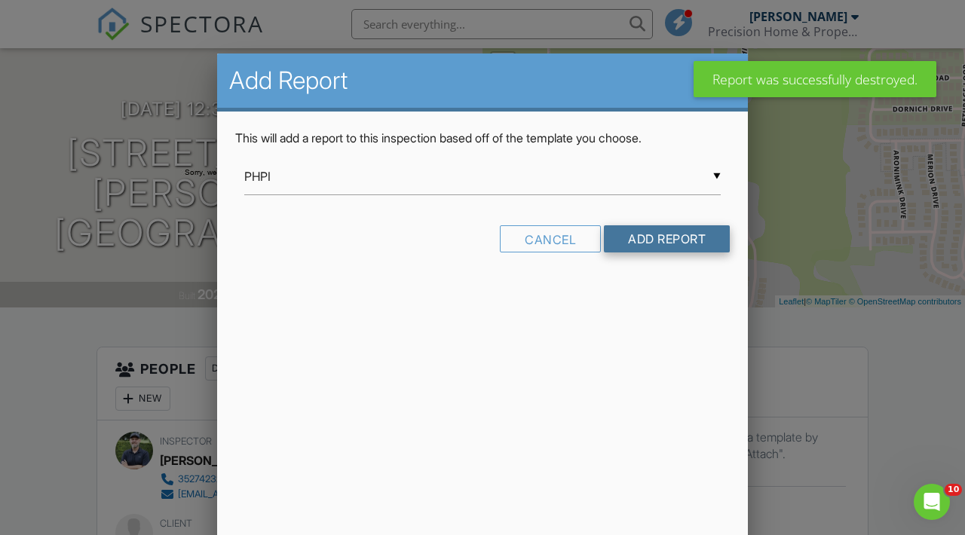
click at [674, 243] on input "Add Report" at bounding box center [667, 238] width 126 height 27
